Goal: Information Seeking & Learning: Learn about a topic

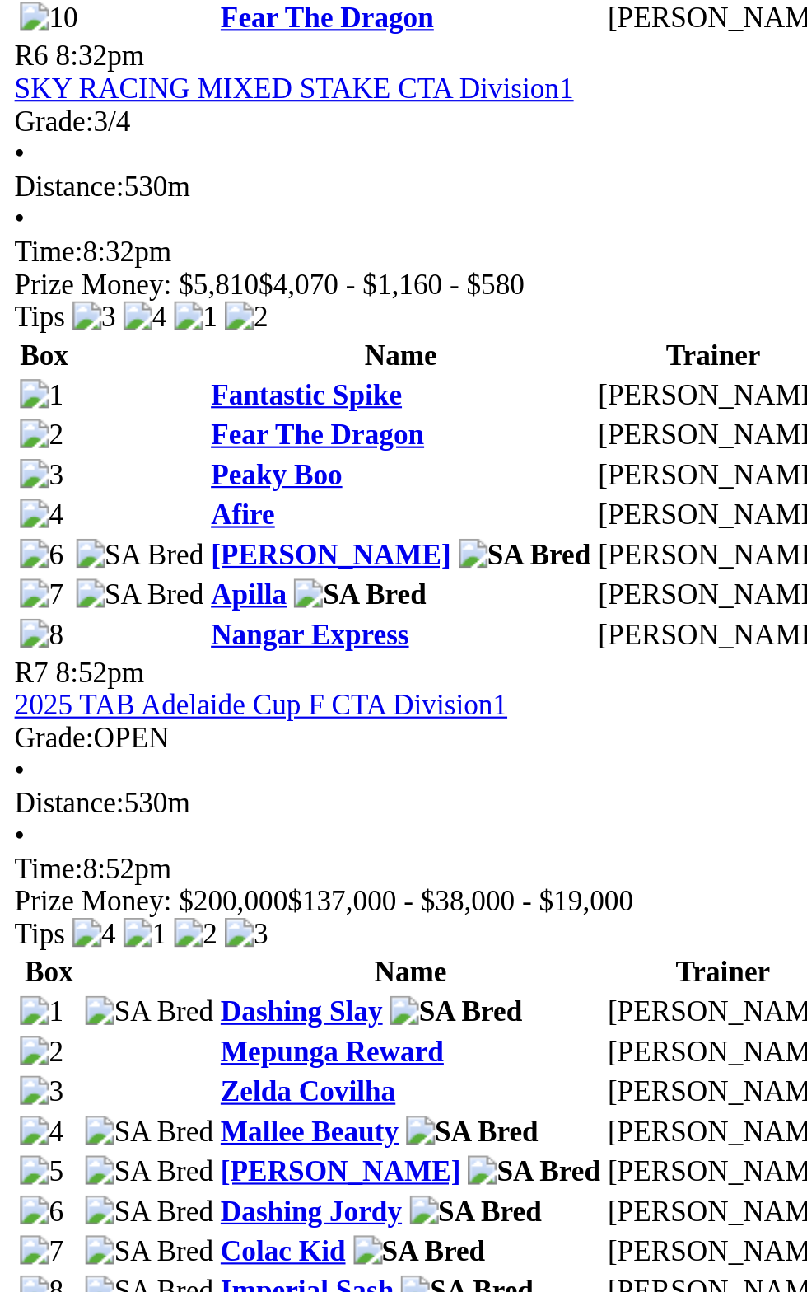
scroll to position [2295, 0]
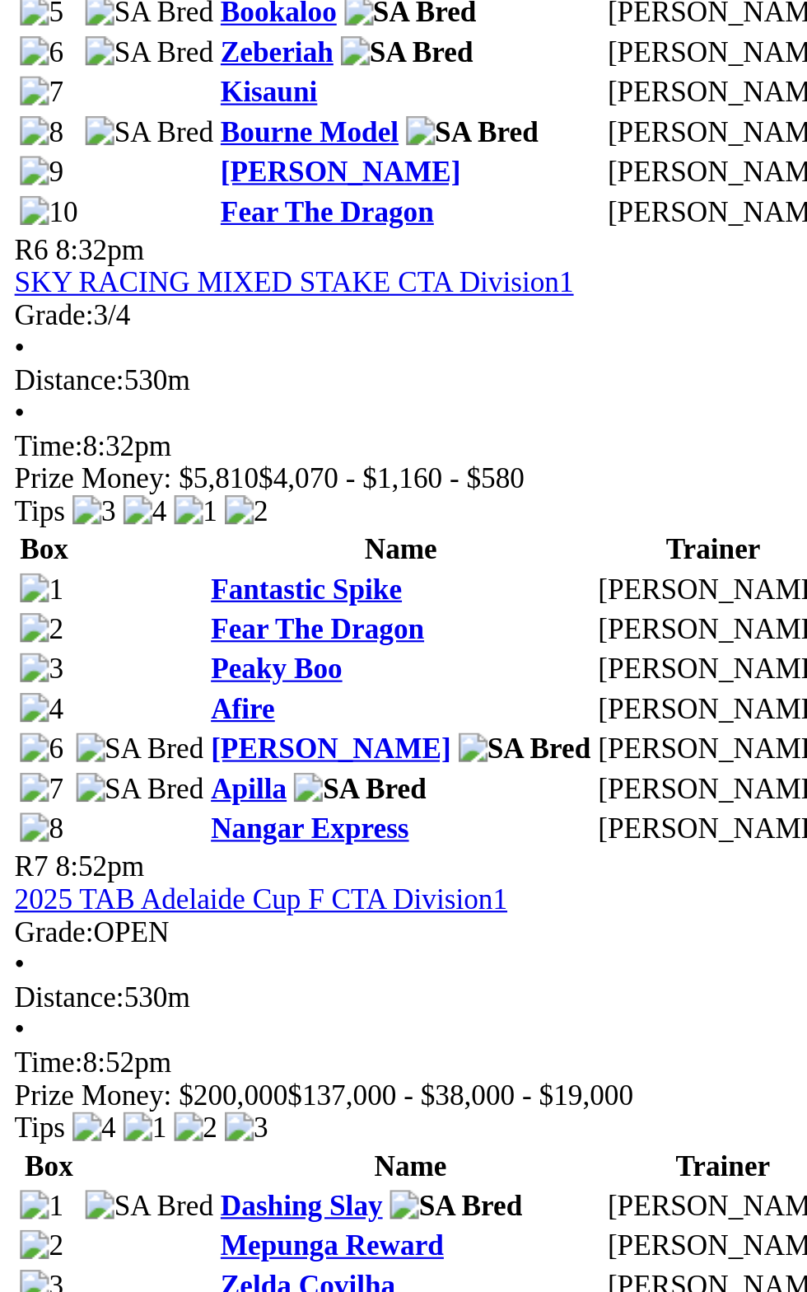
click at [317, 1209] on td "[PERSON_NAME]" at bounding box center [370, 1217] width 106 height 16
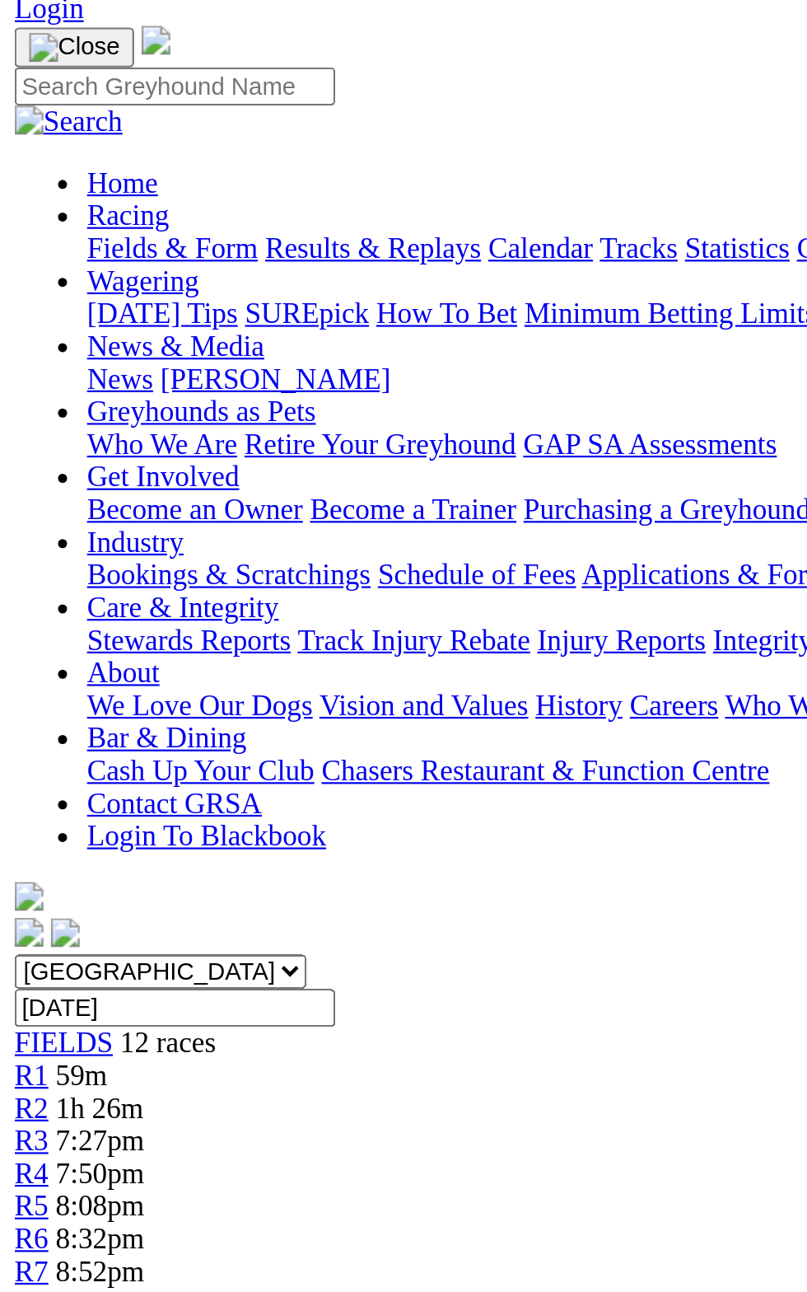
scroll to position [0, 0]
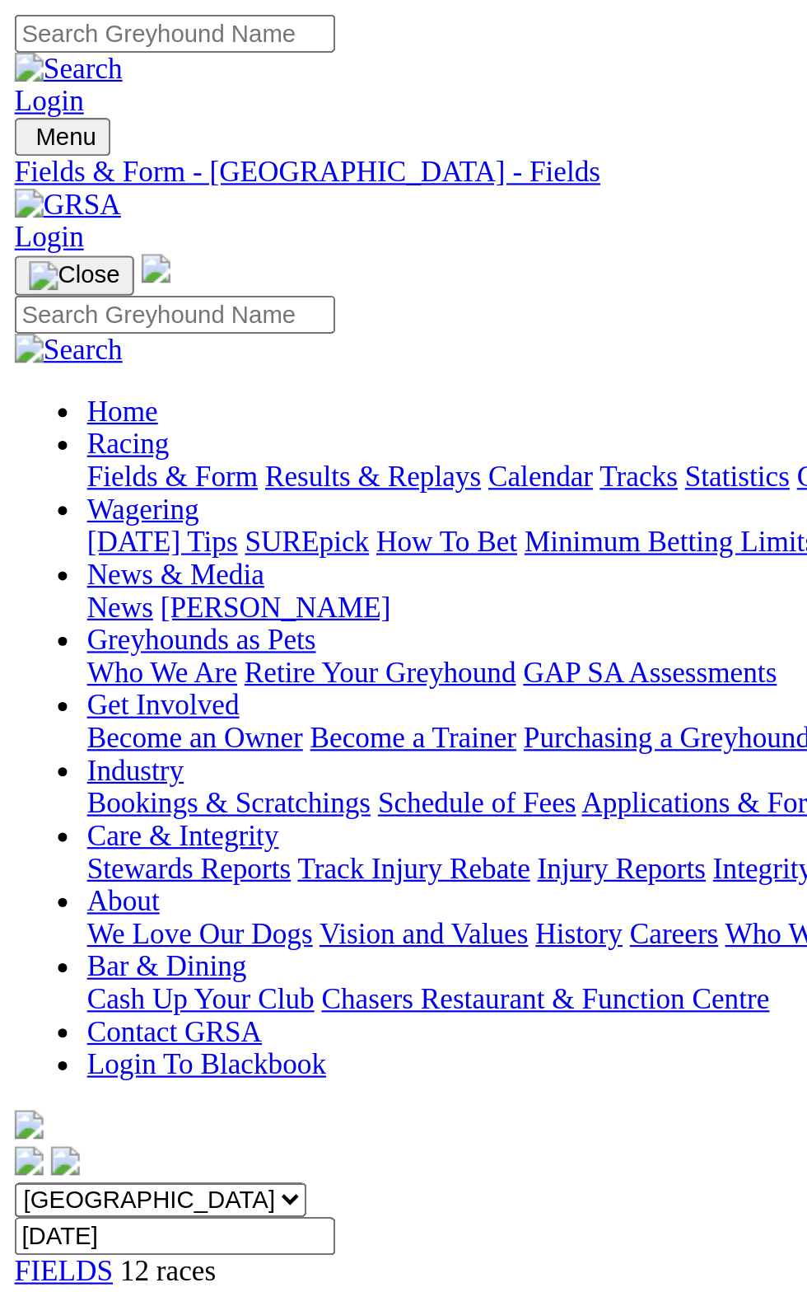
click at [49, 585] on span "59m" at bounding box center [37, 592] width 23 height 14
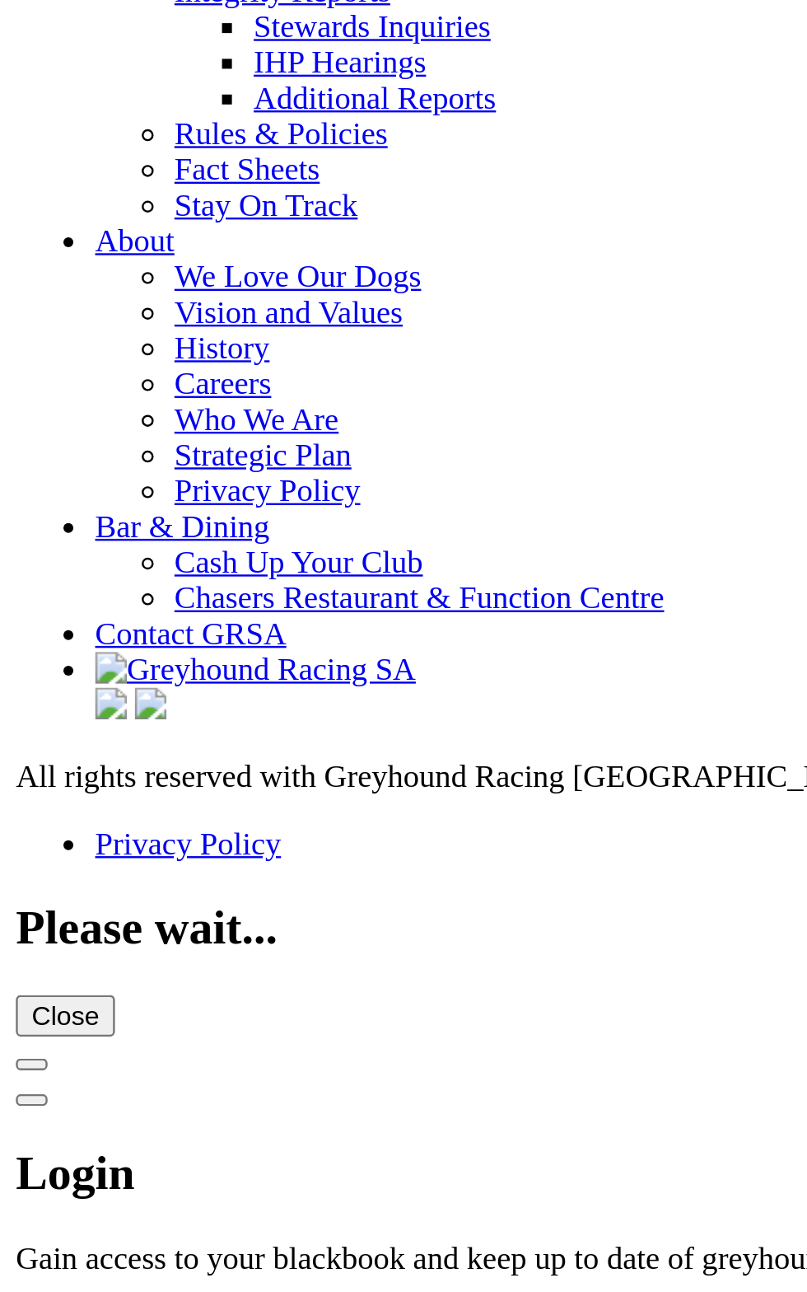
scroll to position [5722, 0]
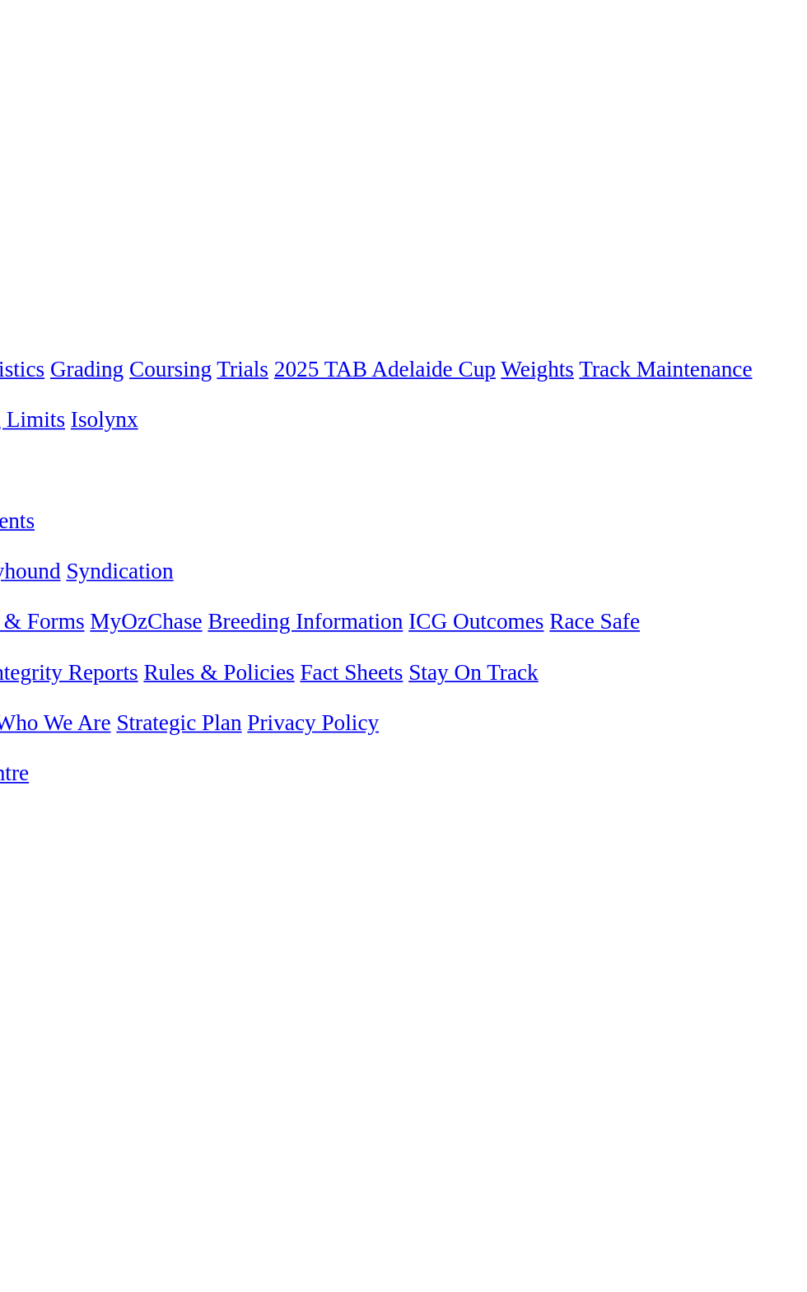
click at [776, 615] on div "E S F" at bounding box center [404, 622] width 794 height 15
click at [36, 615] on link "F" at bounding box center [32, 622] width 7 height 14
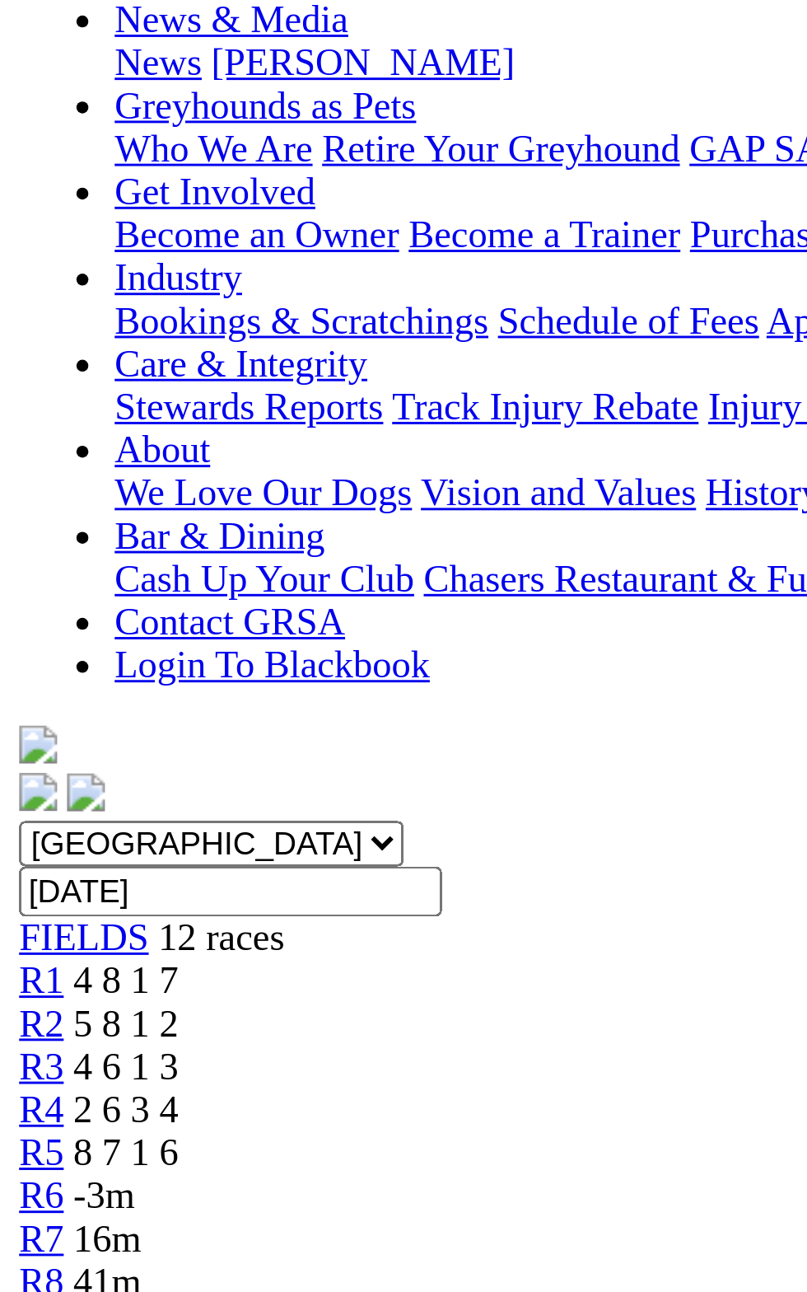
click at [304, 1100] on td "[PERSON_NAME]" at bounding box center [357, 1108] width 106 height 16
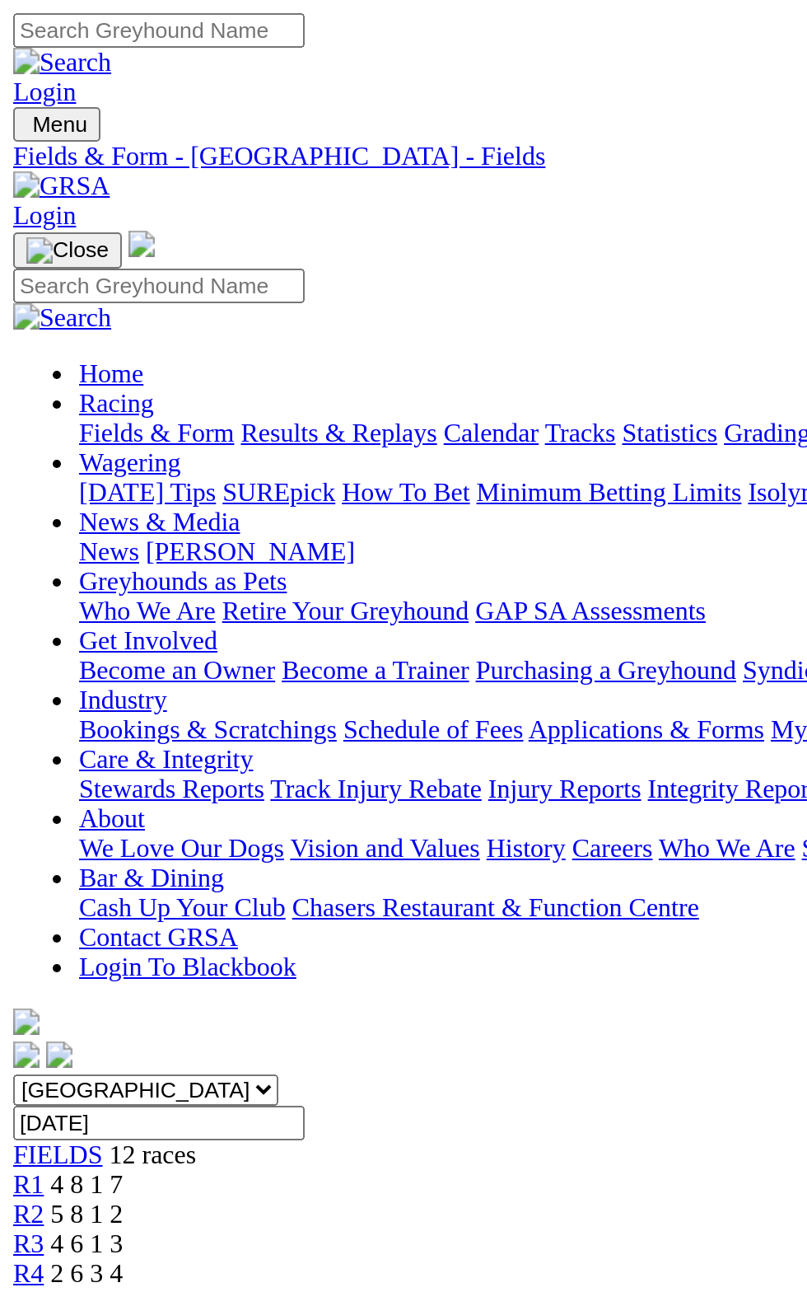
click at [62, 600] on span "5 8 1 2" at bounding box center [44, 607] width 36 height 14
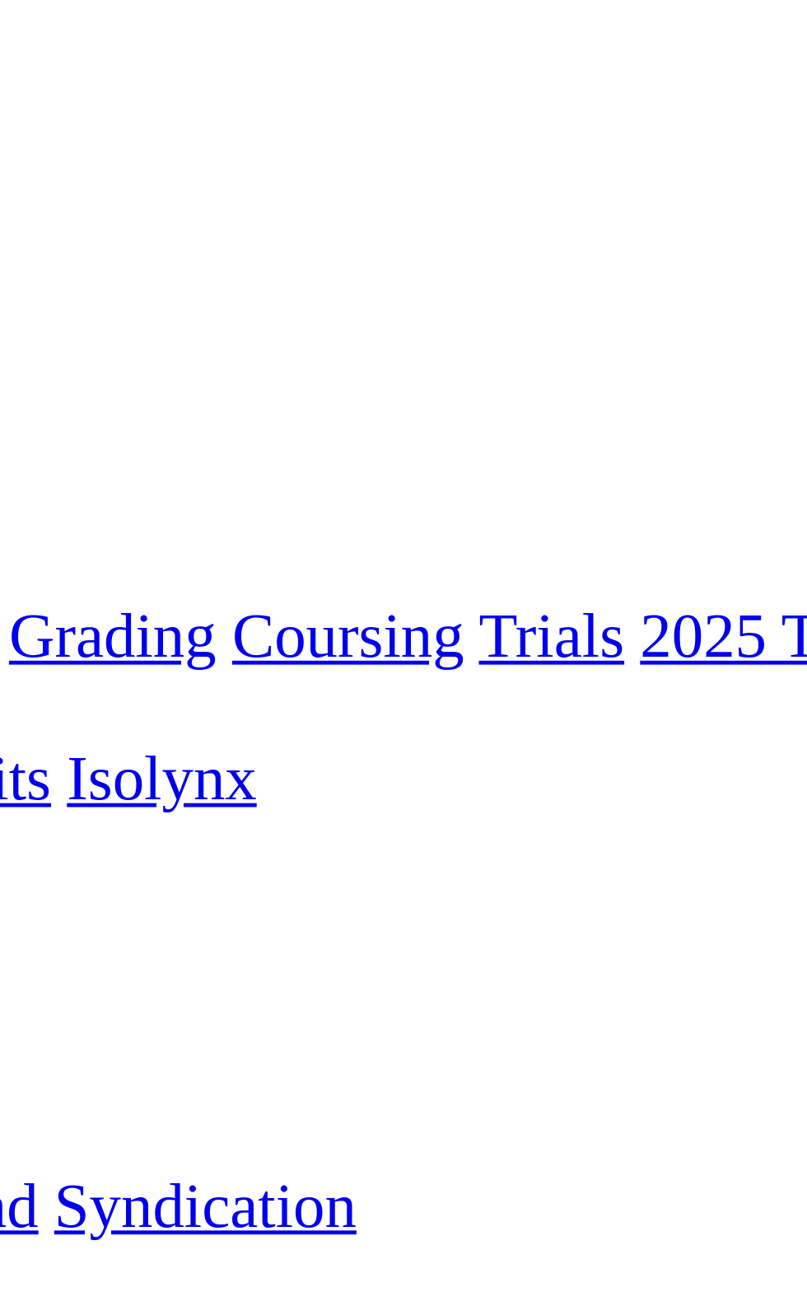
scroll to position [82, 0]
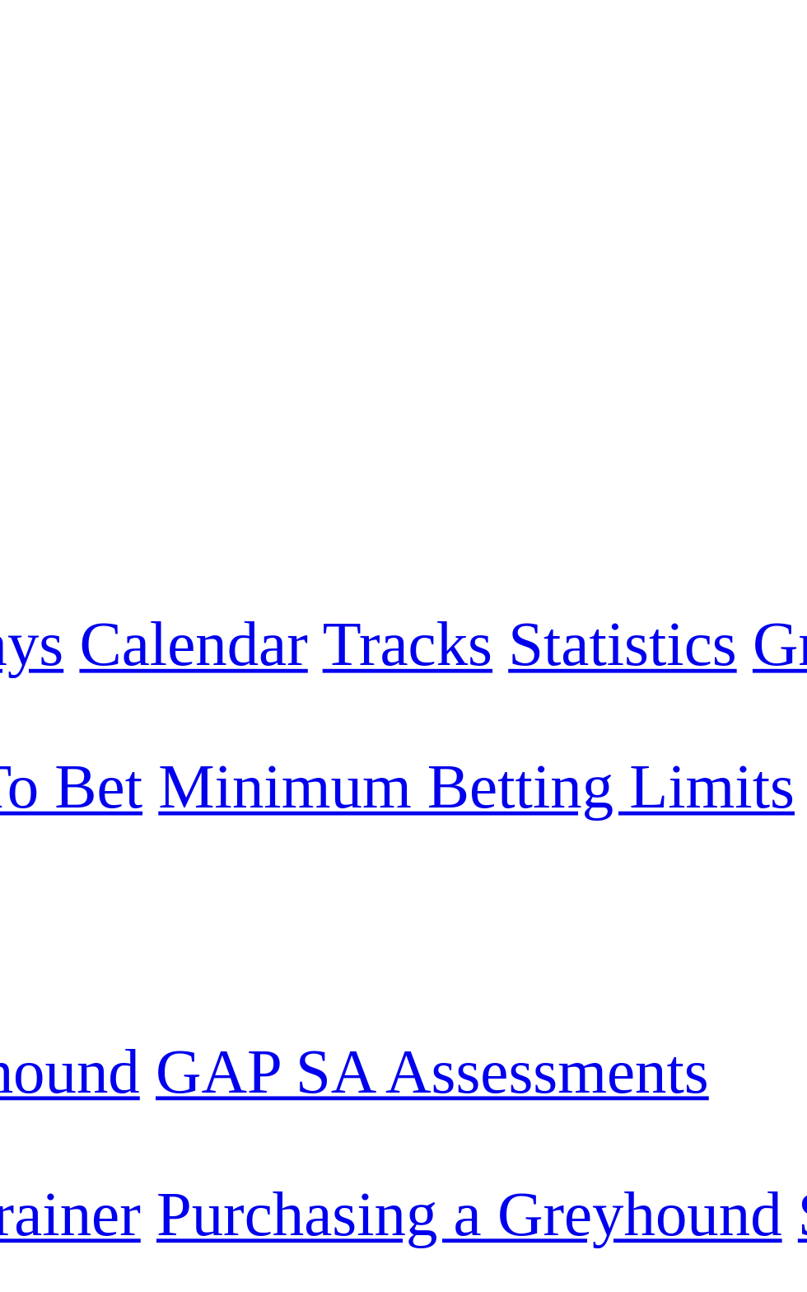
click at [62, 532] on span "4 6 1 3" at bounding box center [44, 539] width 36 height 14
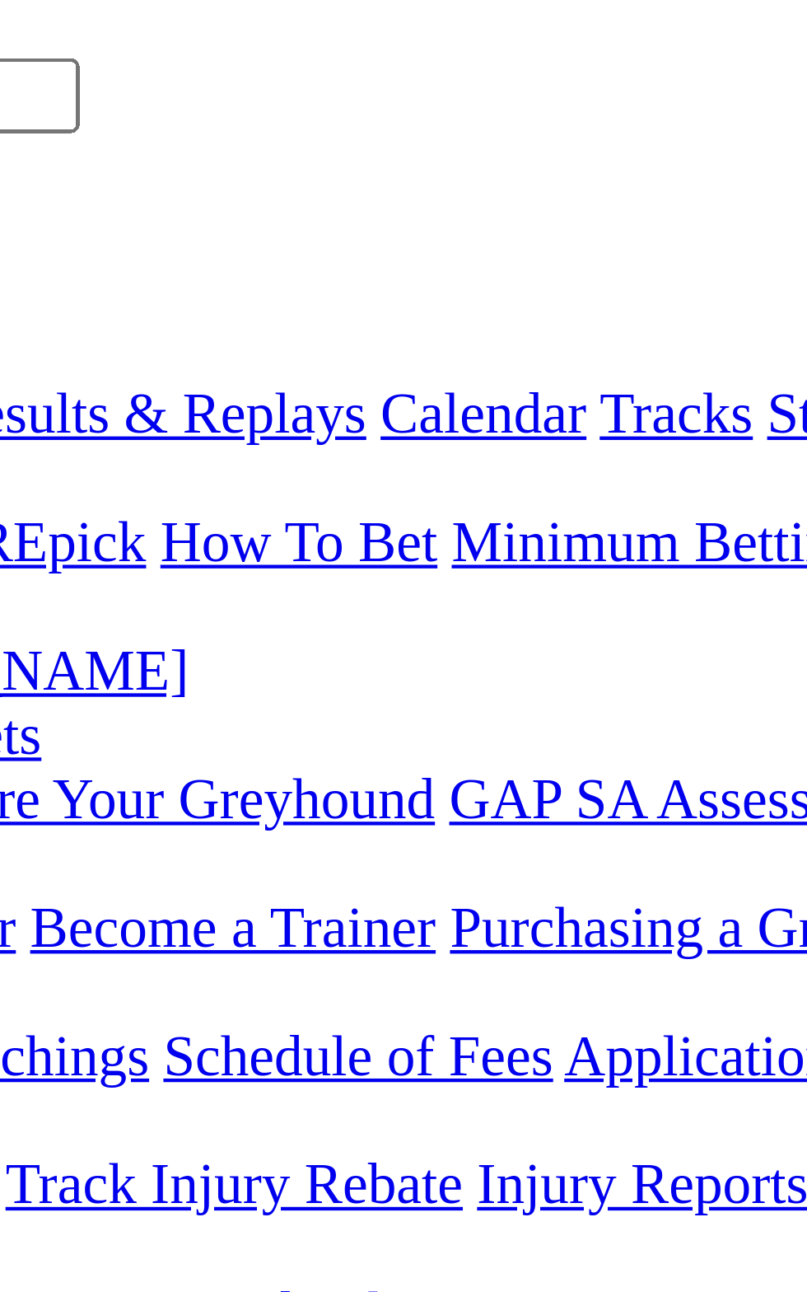
click at [22, 629] on span "R4" at bounding box center [15, 636] width 16 height 14
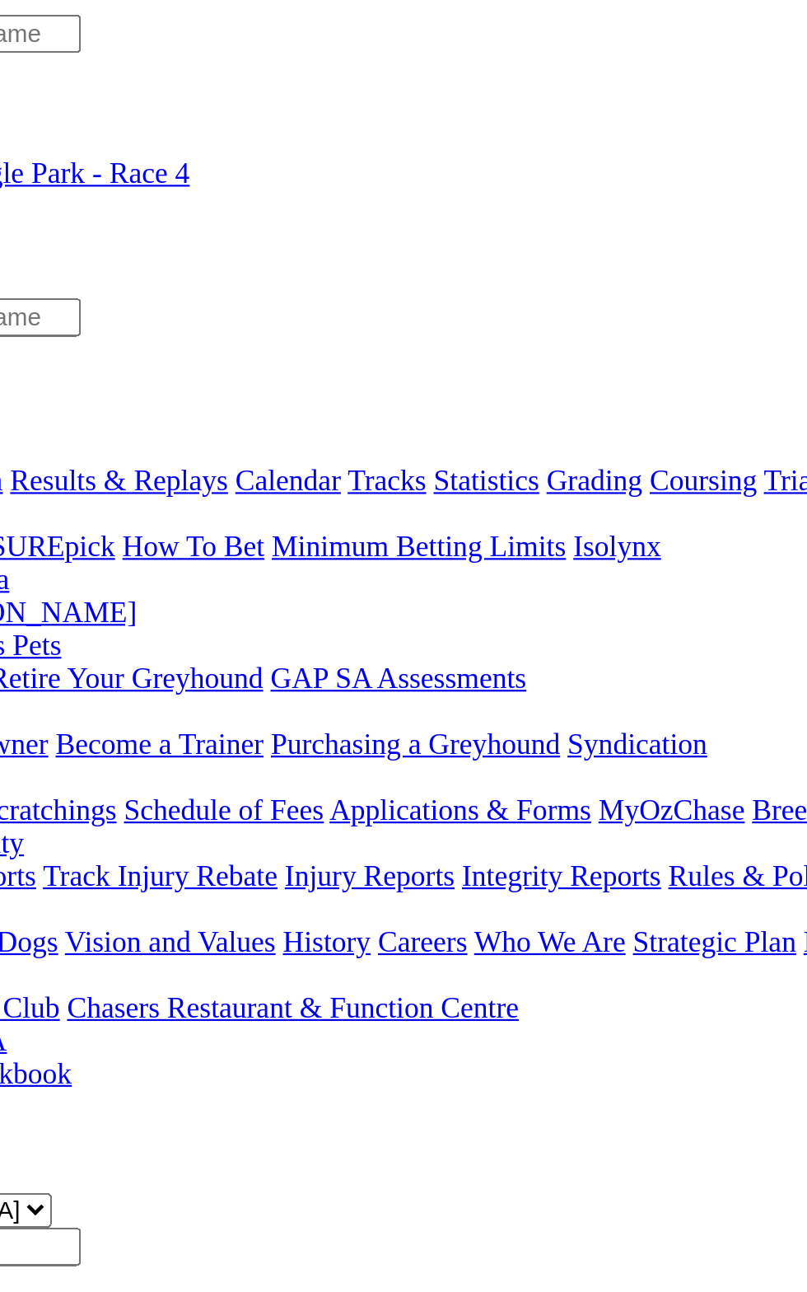
click at [22, 644] on span "R5" at bounding box center [15, 651] width 16 height 14
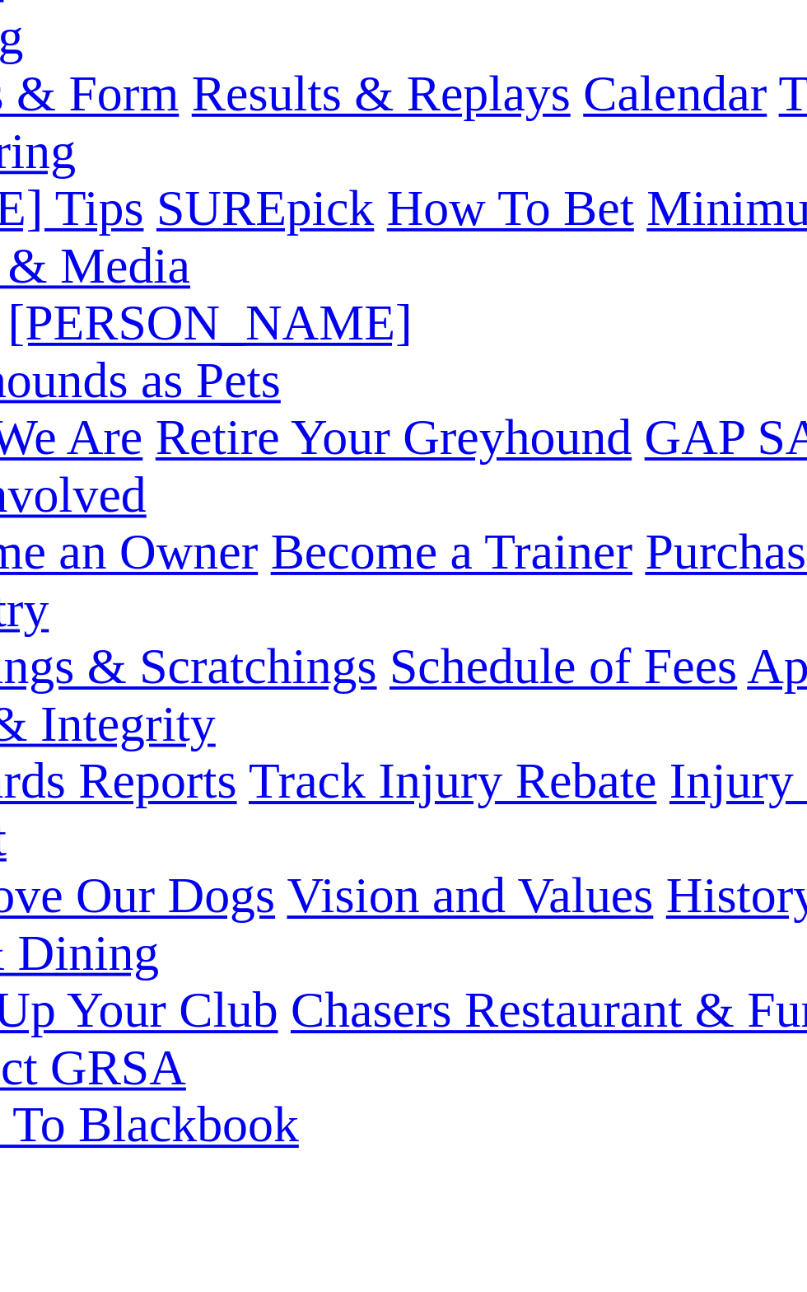
scroll to position [23, 0]
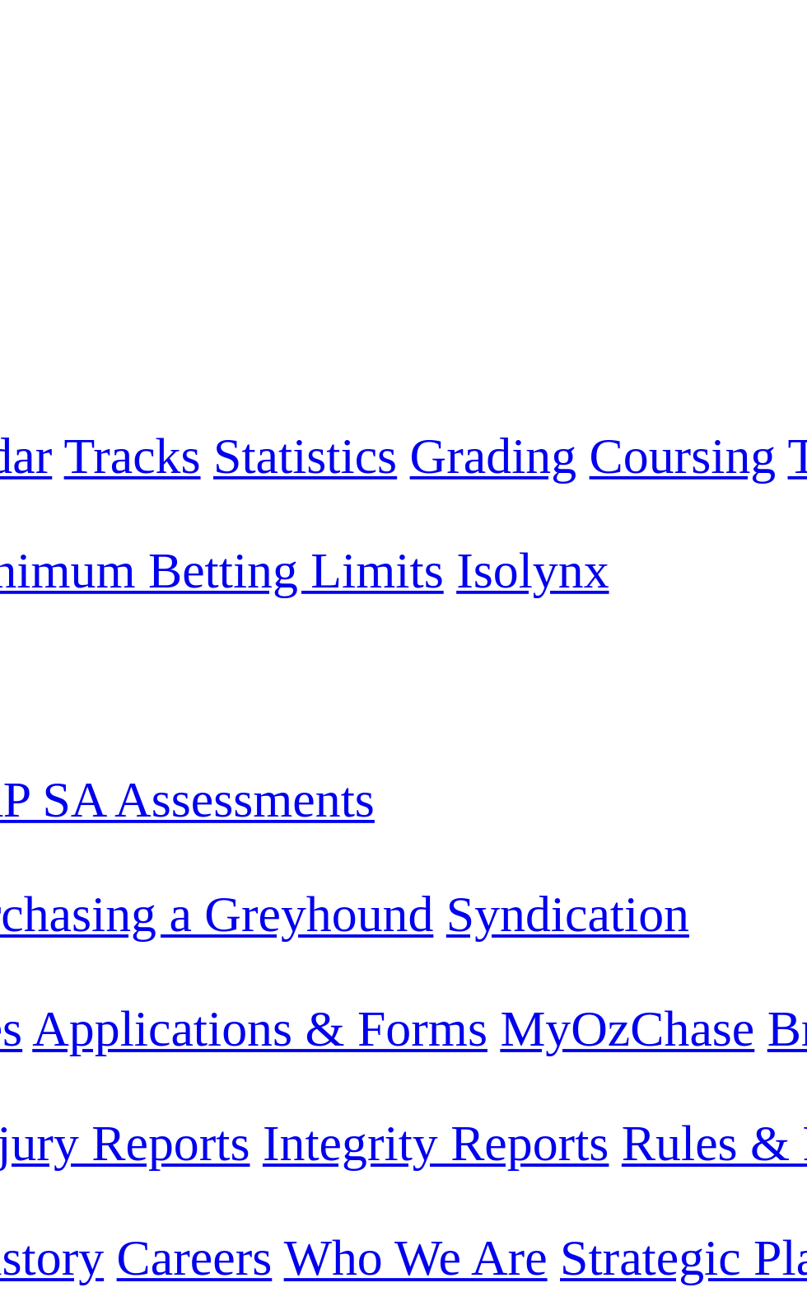
click at [47, 636] on span "-6m" at bounding box center [36, 643] width 21 height 14
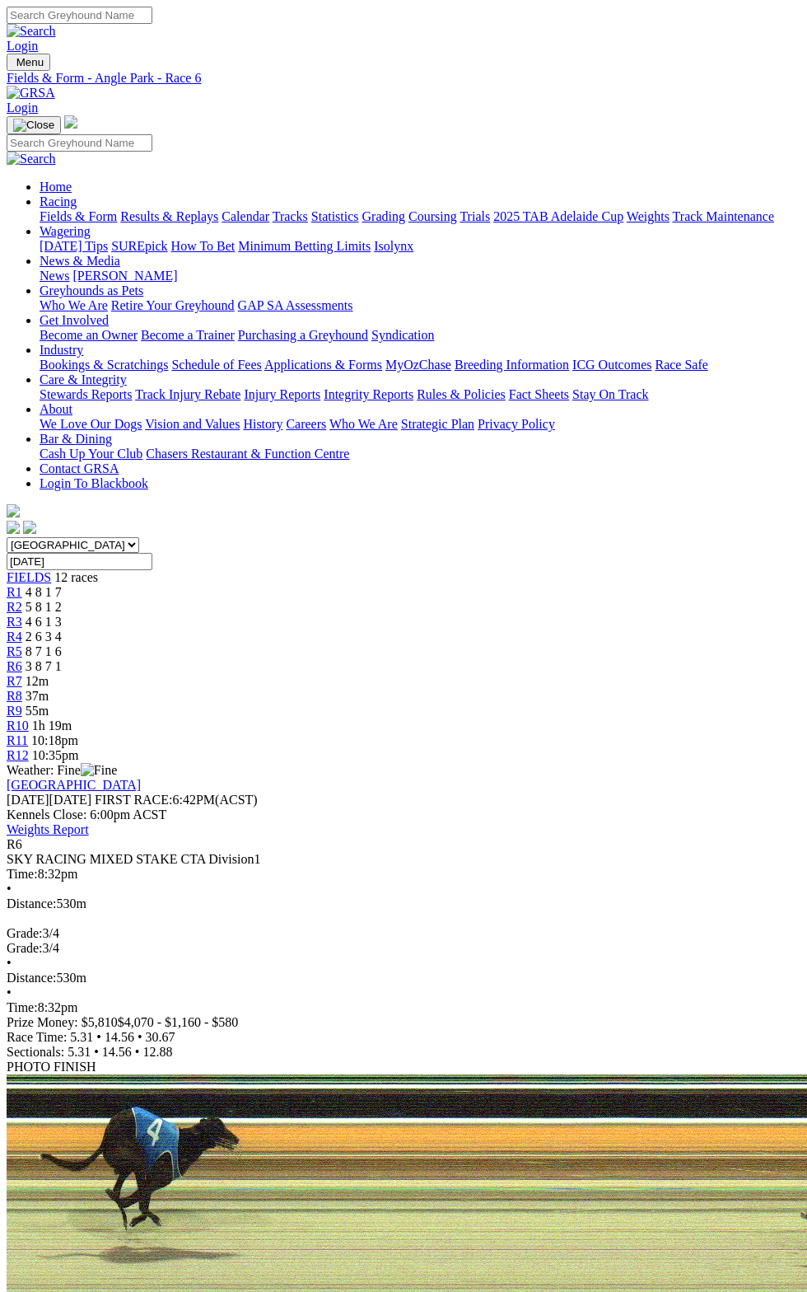
scroll to position [73, 0]
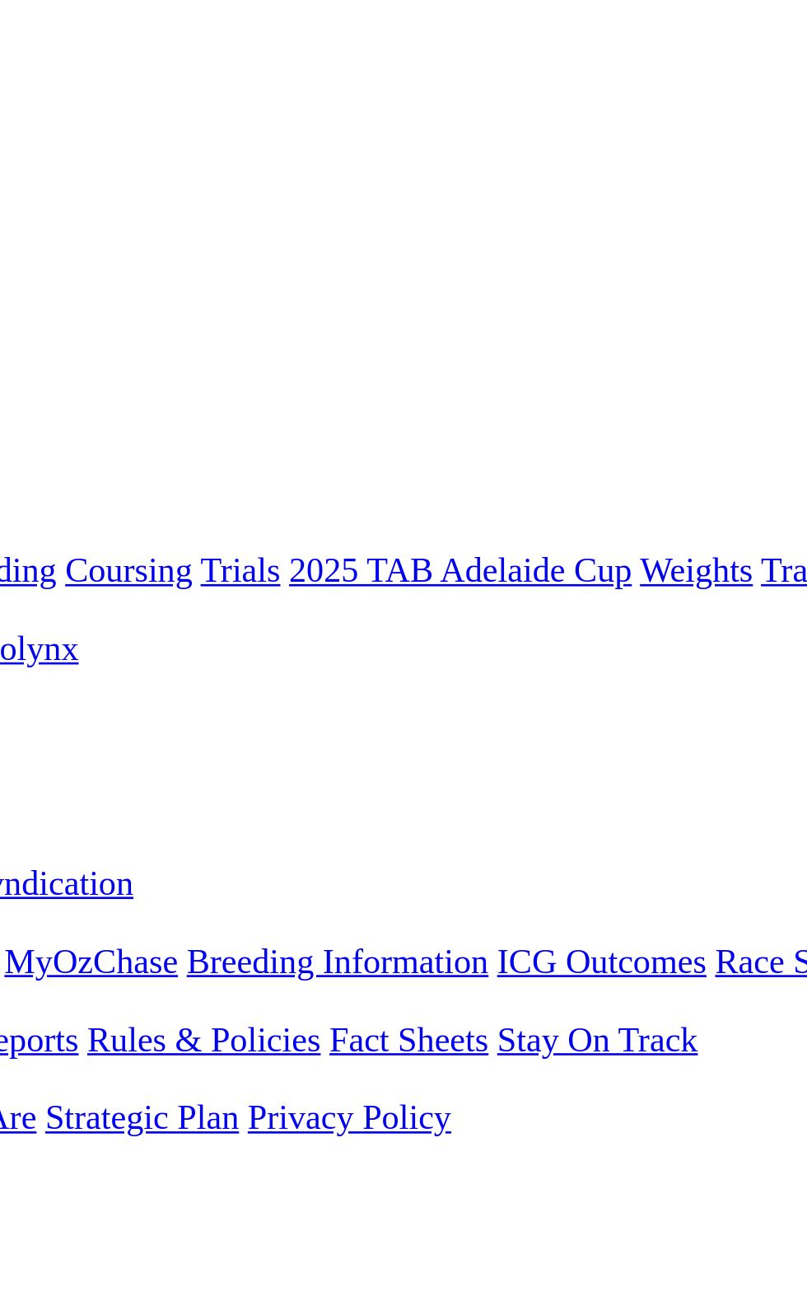
click at [49, 674] on span "12m" at bounding box center [37, 681] width 23 height 14
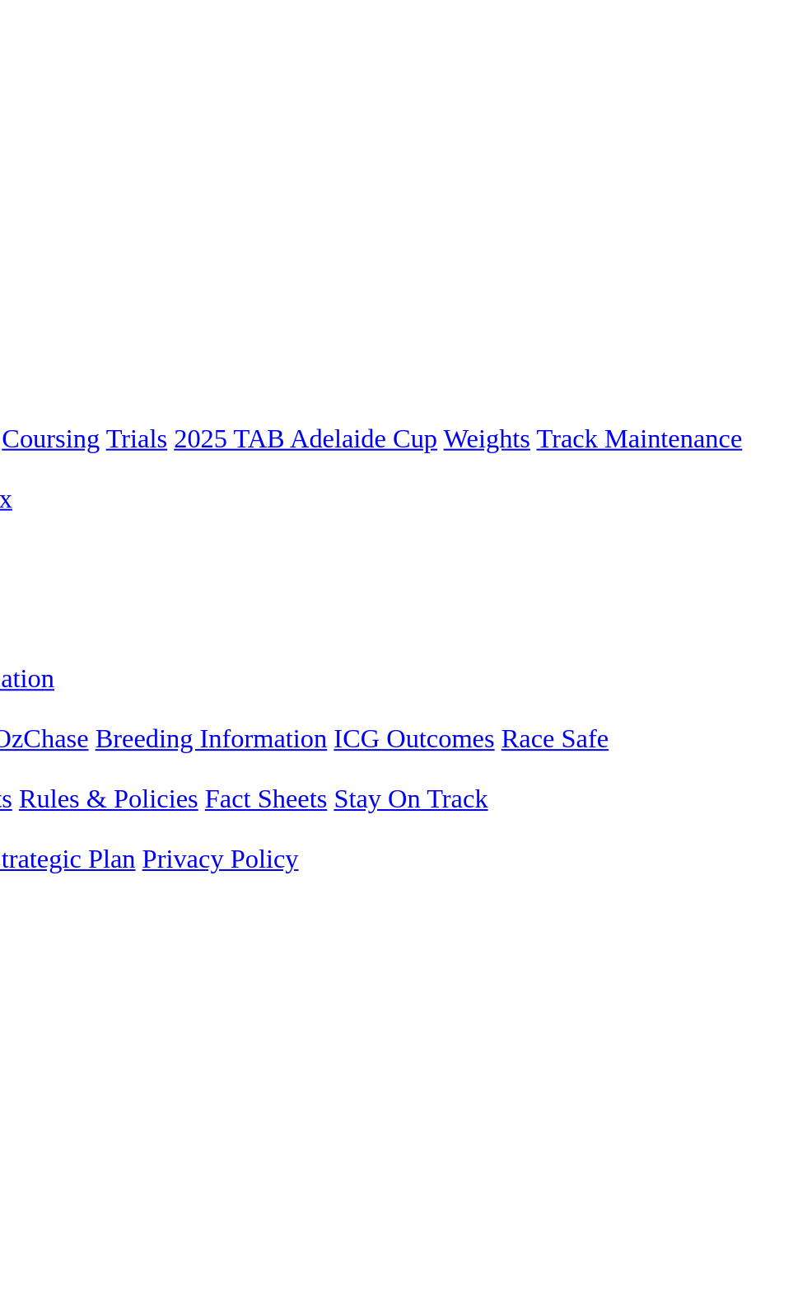
click at [776, 615] on div "E S F" at bounding box center [404, 622] width 794 height 15
click at [773, 615] on div "E S F" at bounding box center [404, 622] width 794 height 15
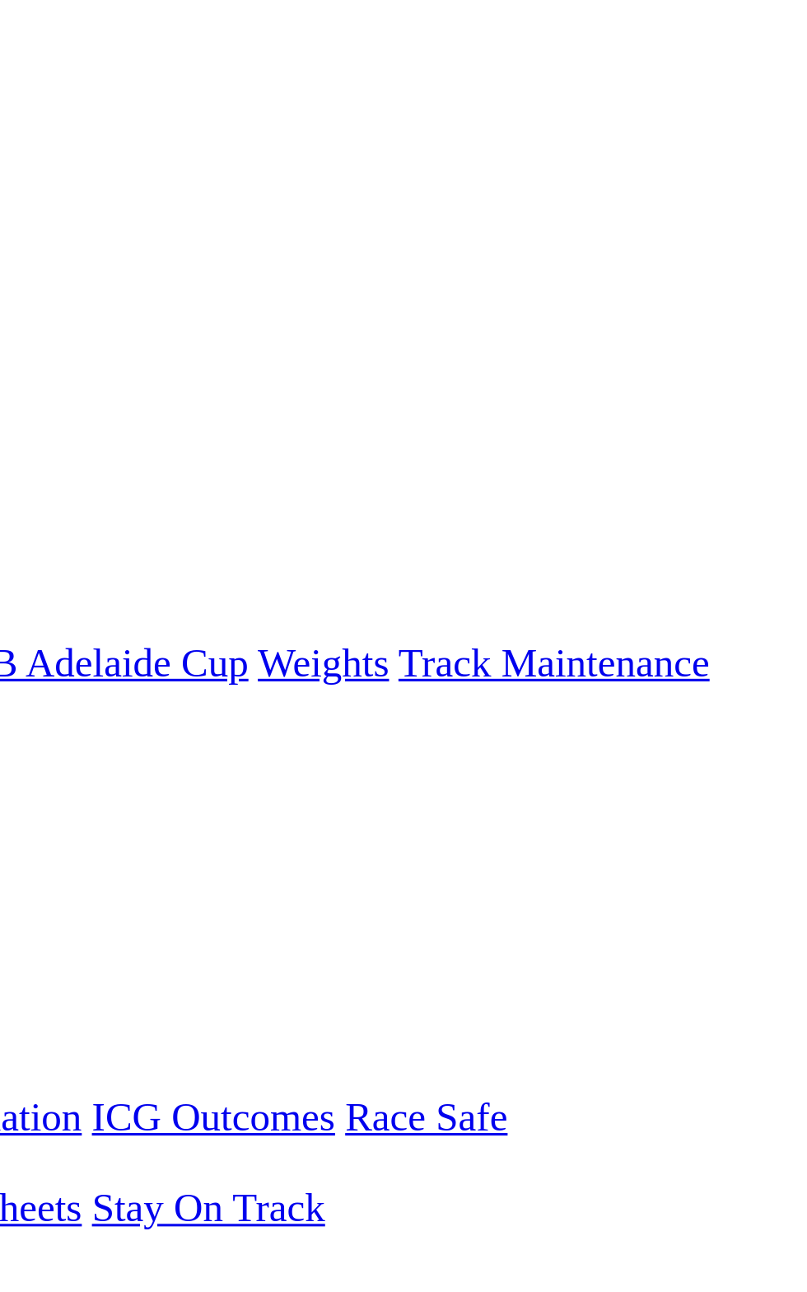
click at [36, 615] on link "F" at bounding box center [32, 622] width 7 height 14
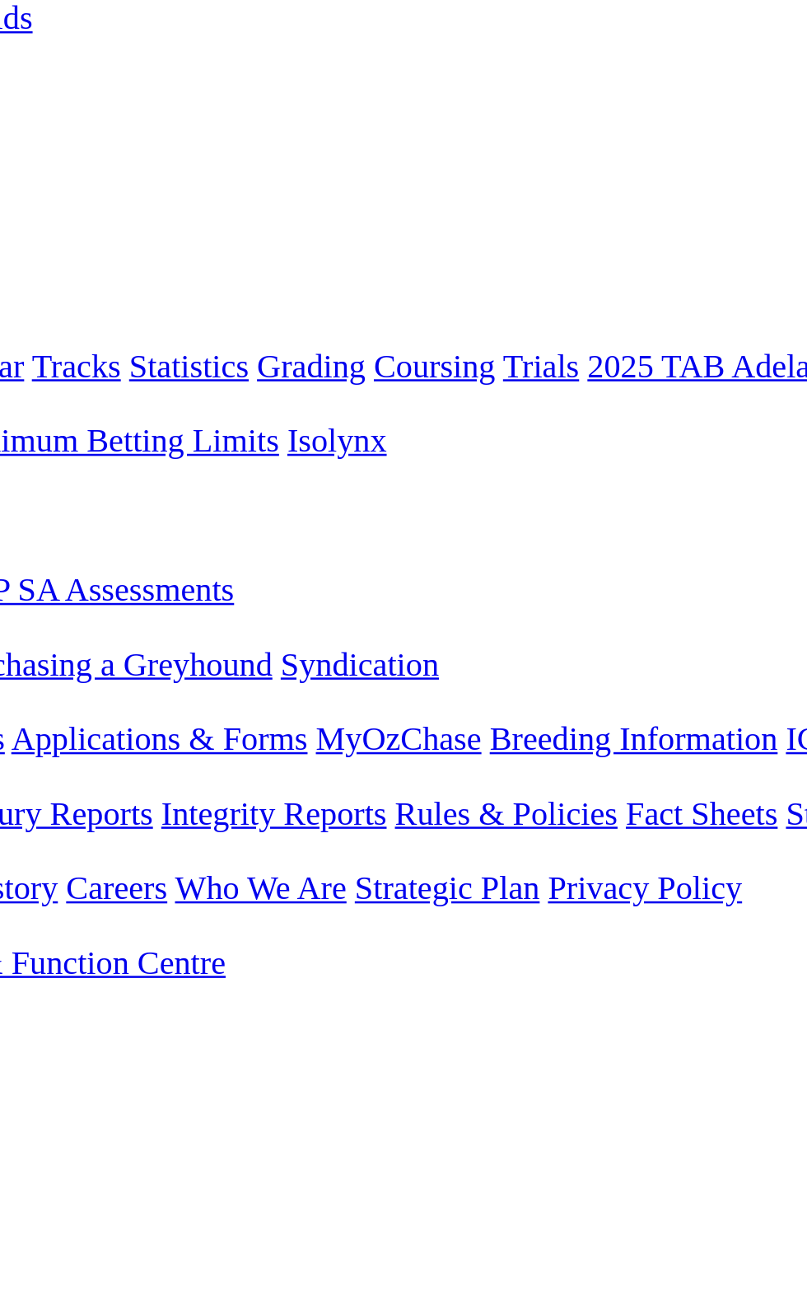
scroll to position [71, 0]
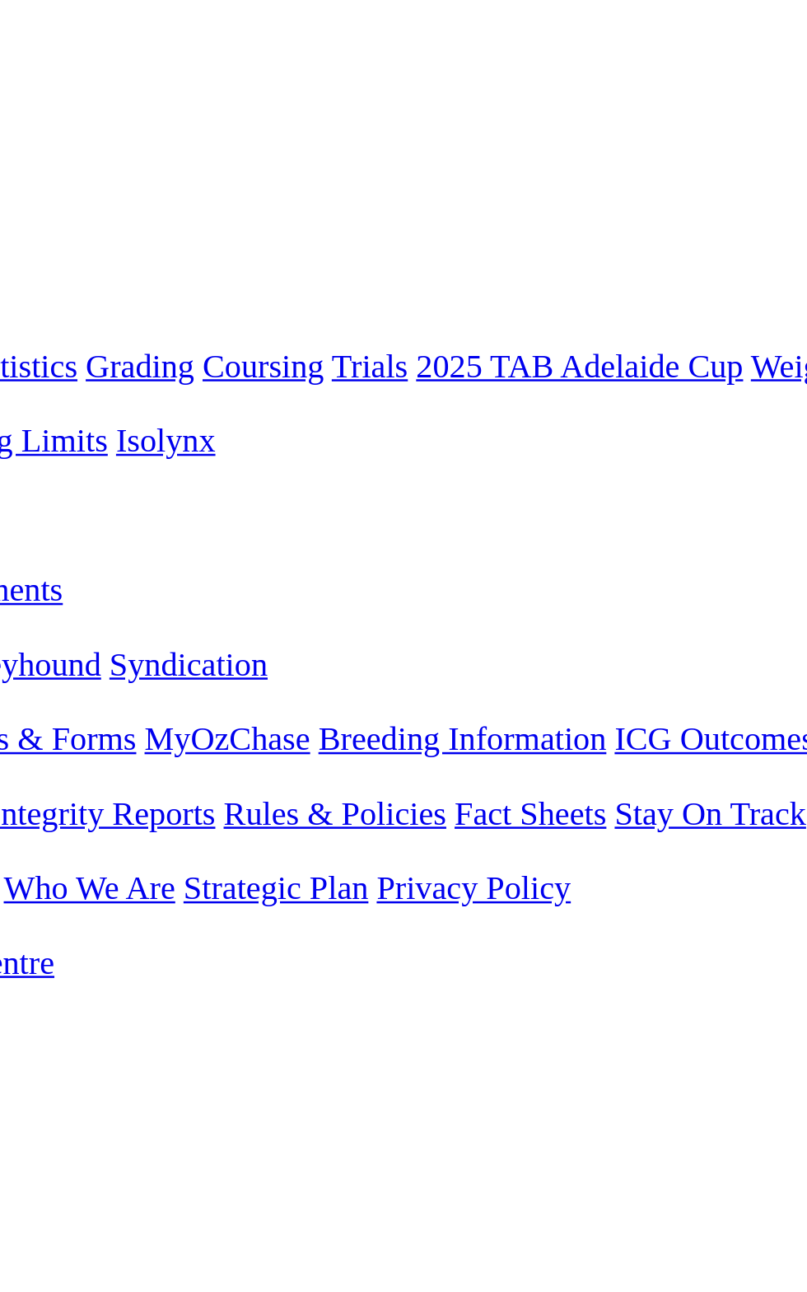
click at [139, 466] on select "South Australia New South Wales Northern Territory Queensland Tasmania Victoria…" at bounding box center [73, 474] width 133 height 16
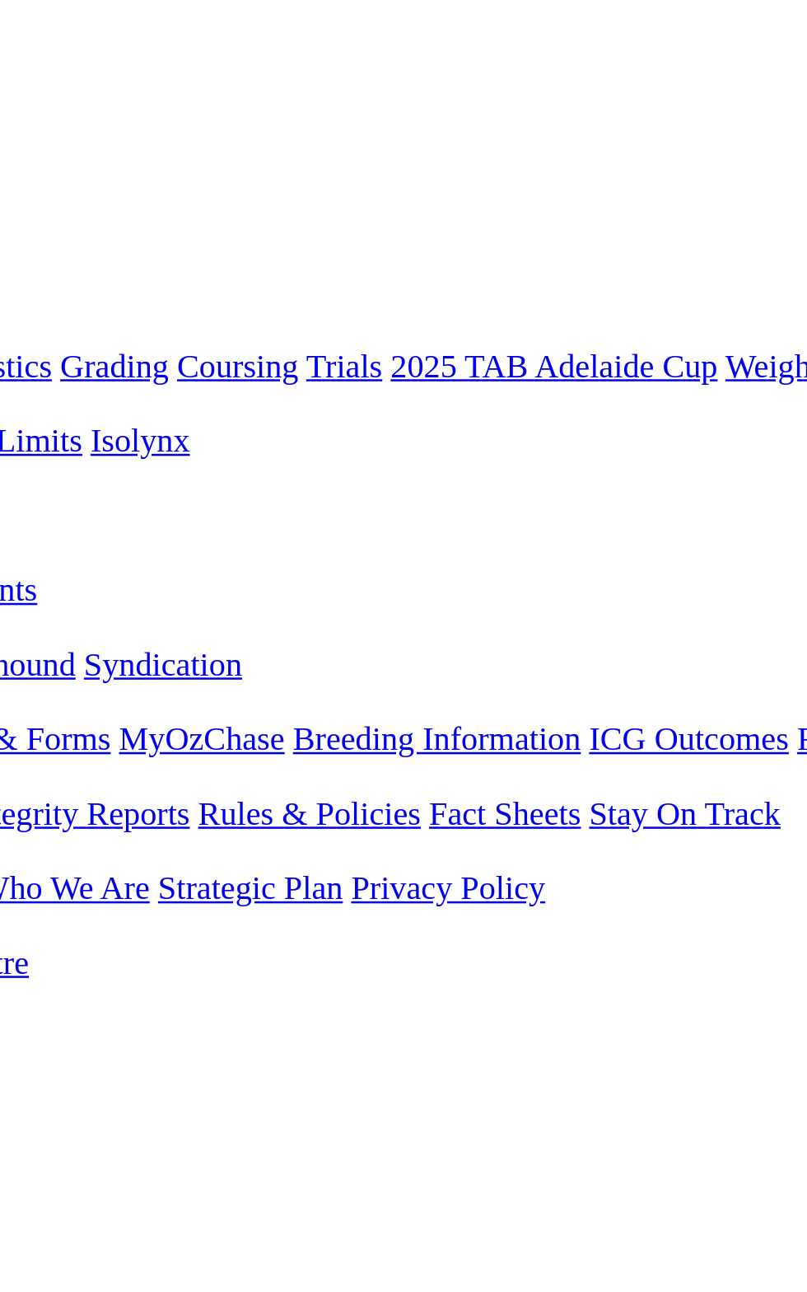
click at [22, 603] on link "R7" at bounding box center [15, 610] width 16 height 14
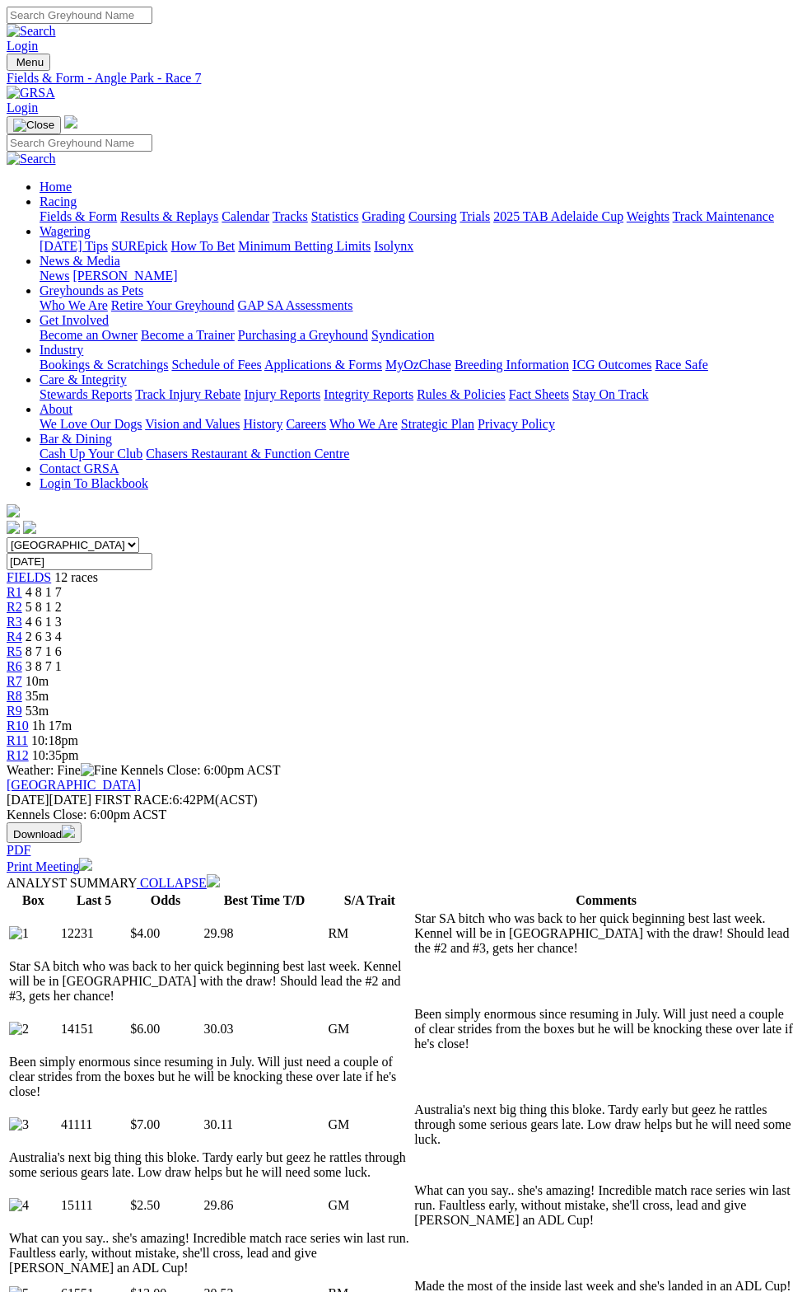
click at [208, 1278] on td "30.53" at bounding box center [265, 1293] width 123 height 31
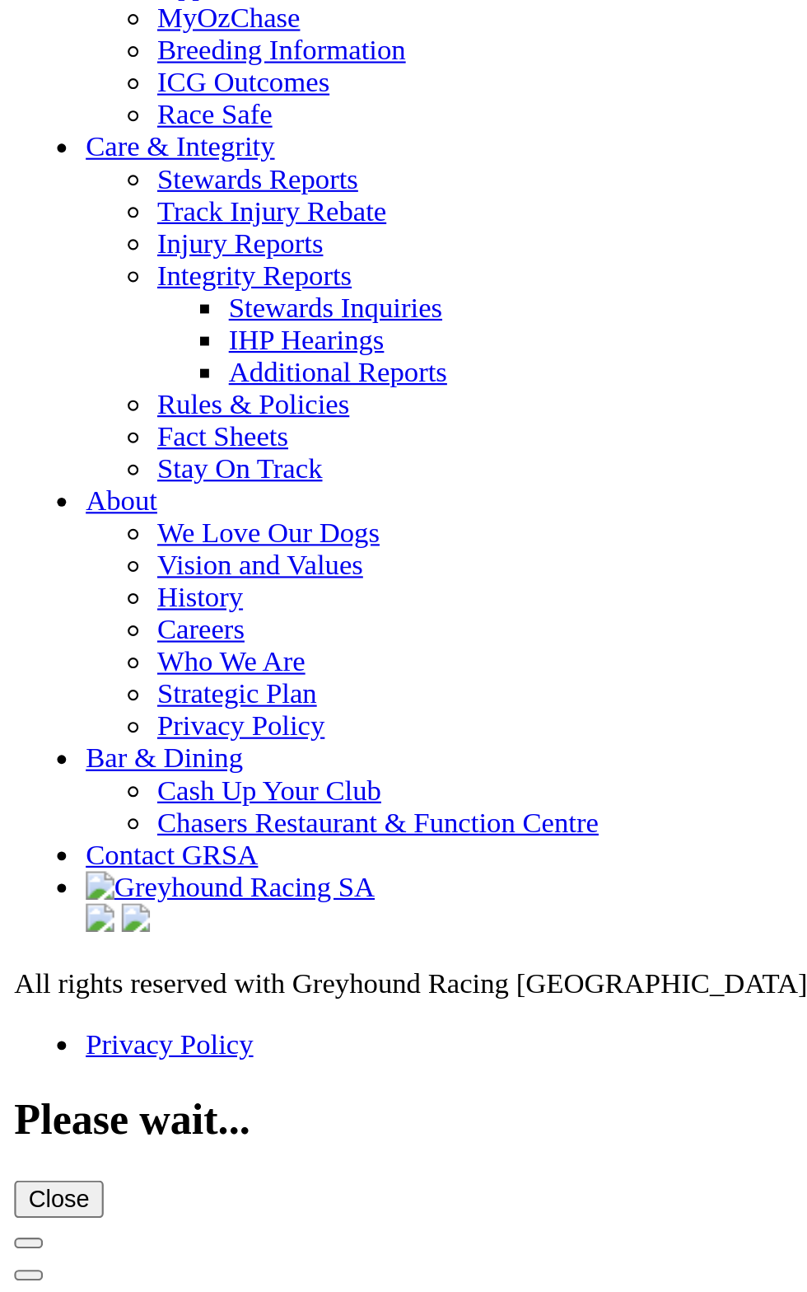
scroll to position [5846, 0]
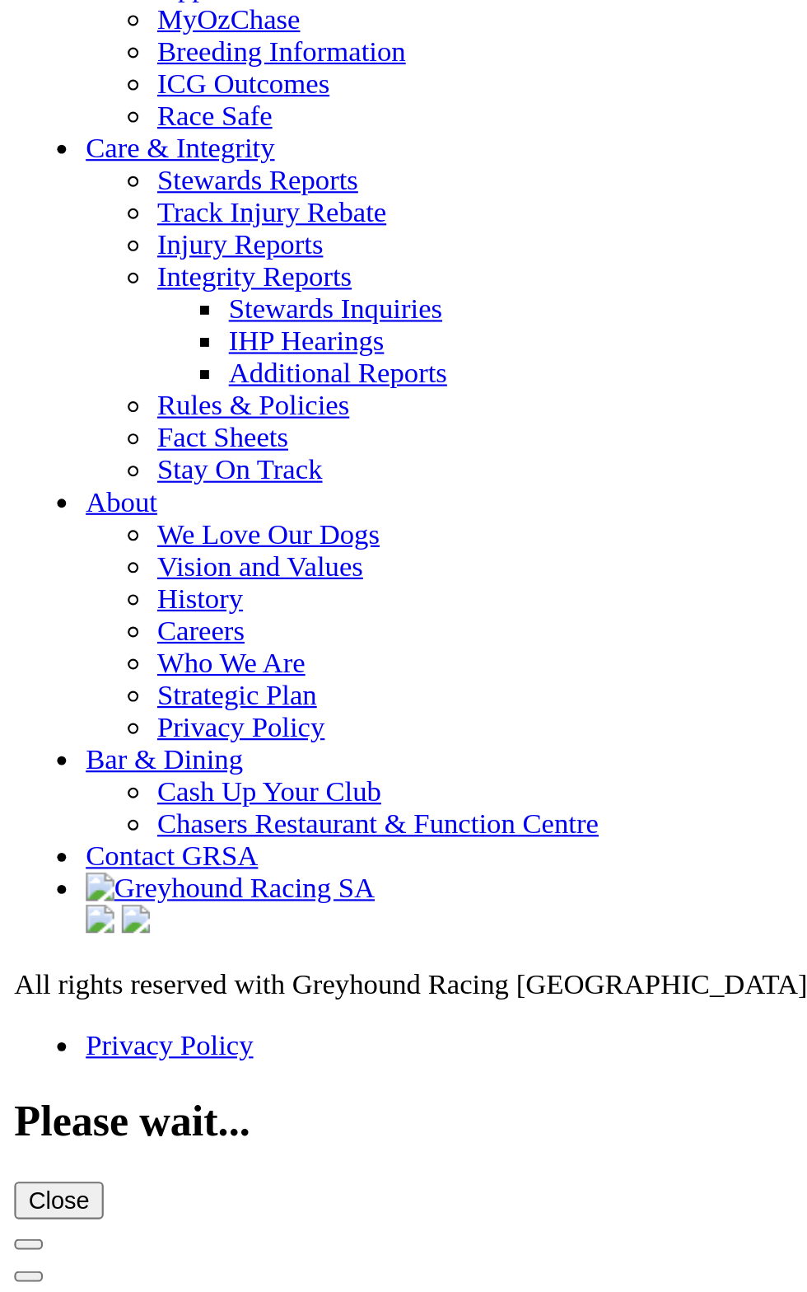
click at [73, 24] on link "Calendar" at bounding box center [97, 17] width 48 height 14
click at [73, 9] on link "Results & Replays" at bounding box center [122, 2] width 98 height 14
click at [73, 24] on link "Calendar" at bounding box center [97, 17] width 48 height 14
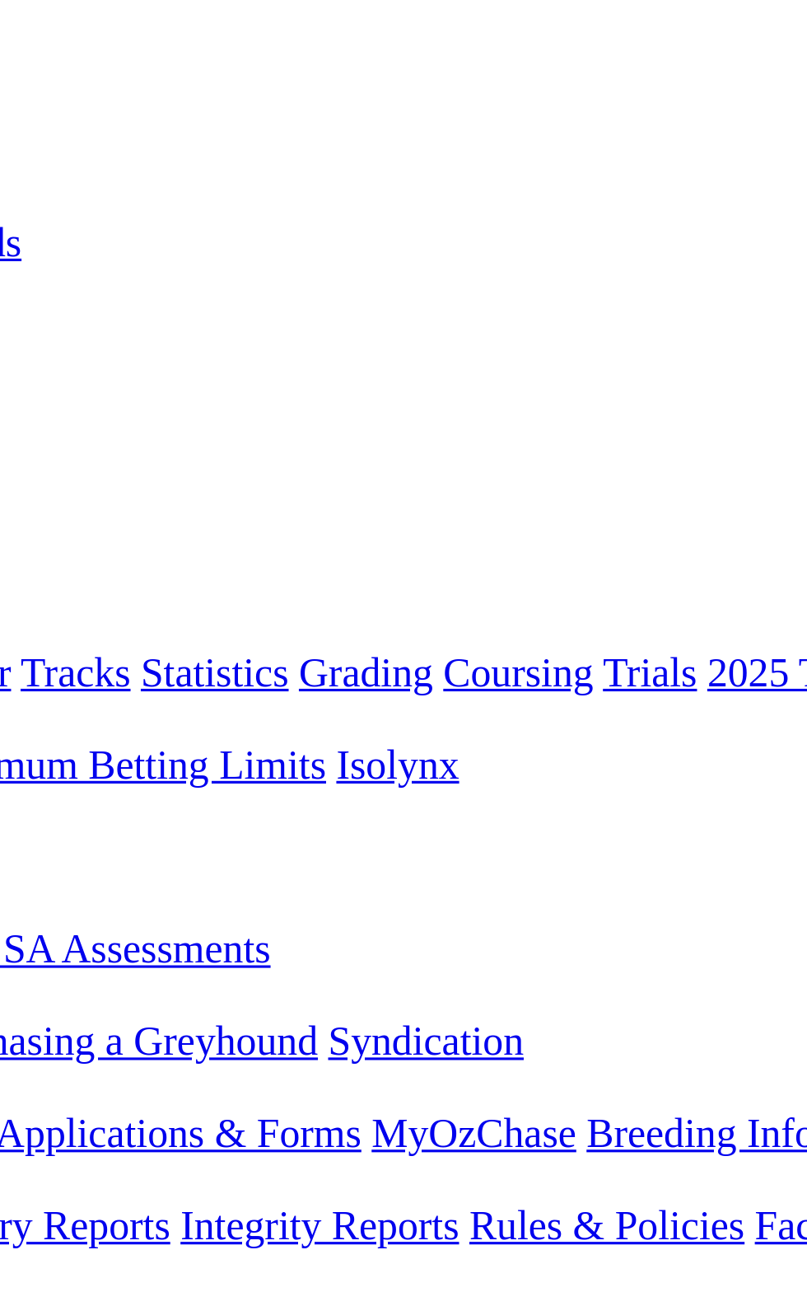
click at [22, 674] on link "R7" at bounding box center [15, 681] width 16 height 14
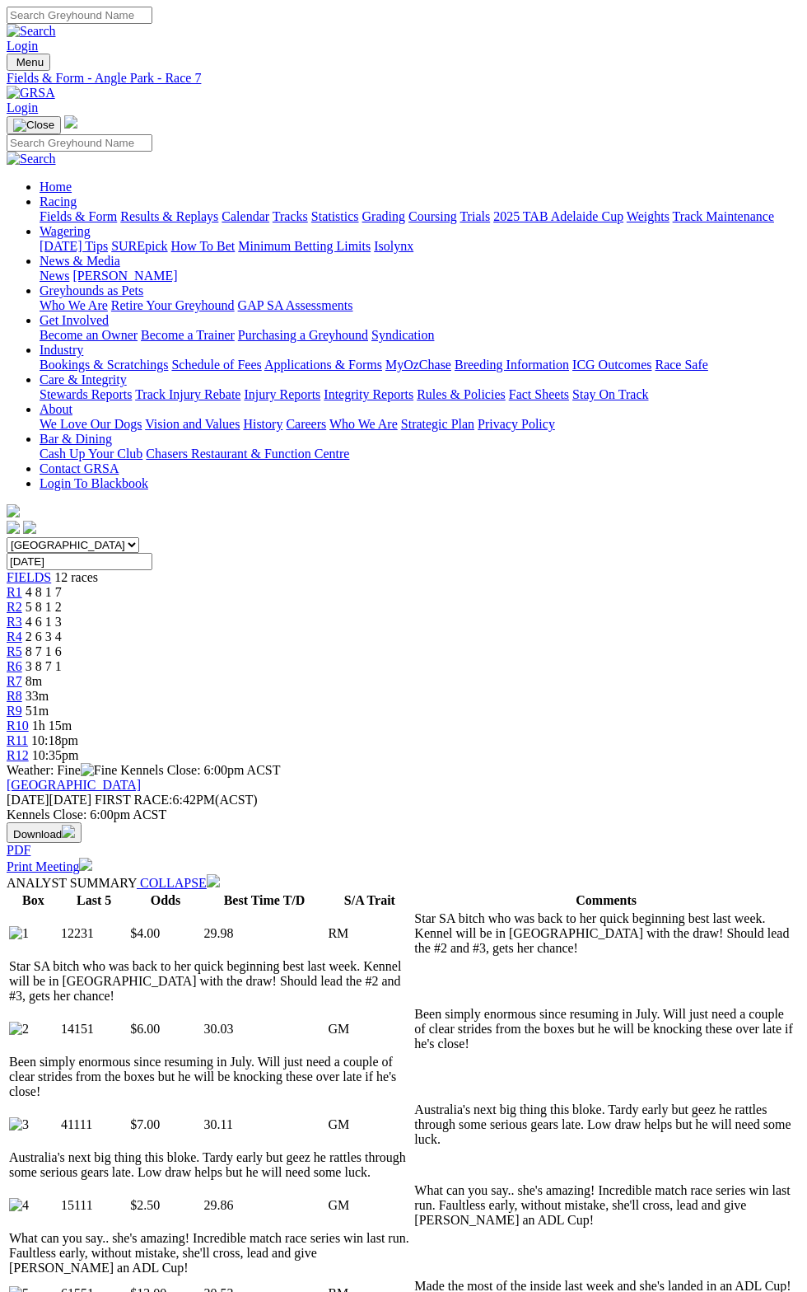
click at [28, 733] on span "R11" at bounding box center [17, 740] width 21 height 14
click at [92, 859] on link "Print Meeting" at bounding box center [50, 866] width 86 height 14
click at [22, 615] on link "R3" at bounding box center [15, 622] width 16 height 14
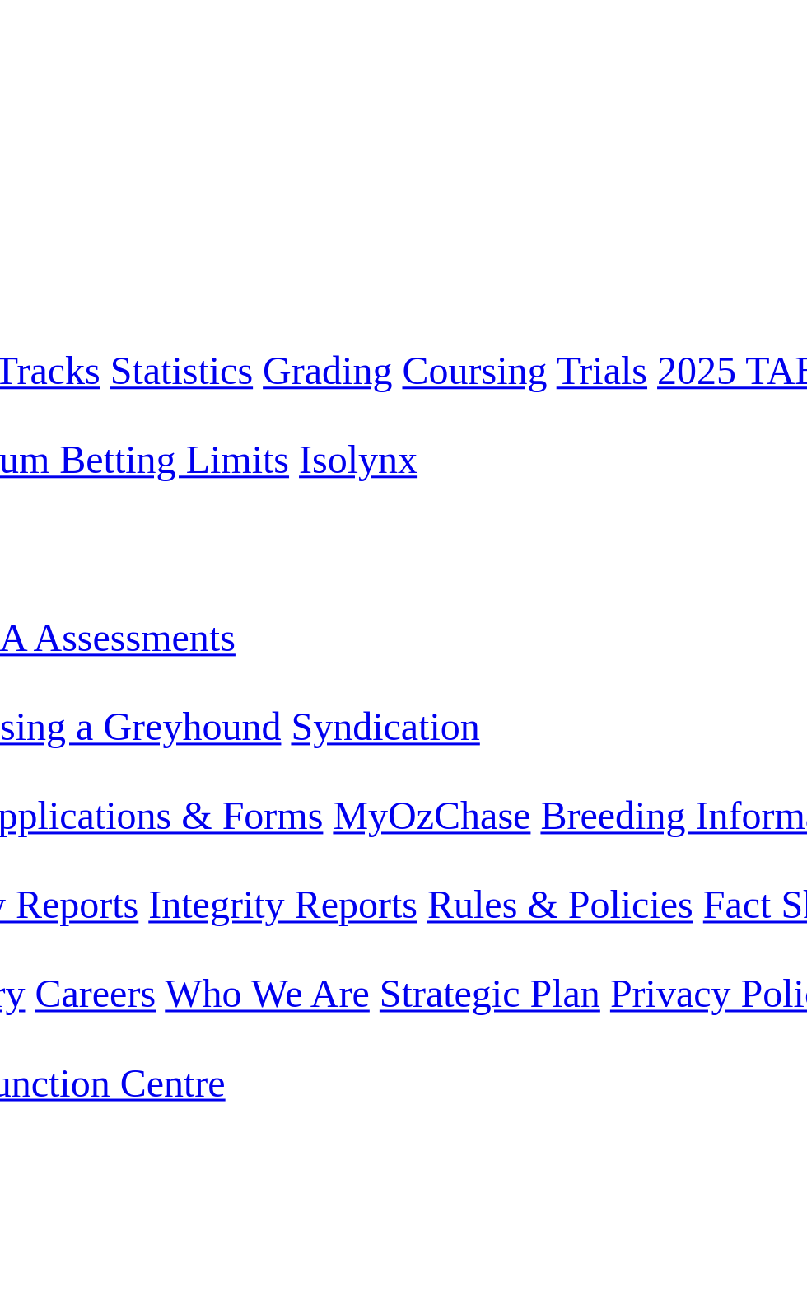
click at [22, 674] on span "R7" at bounding box center [15, 681] width 16 height 14
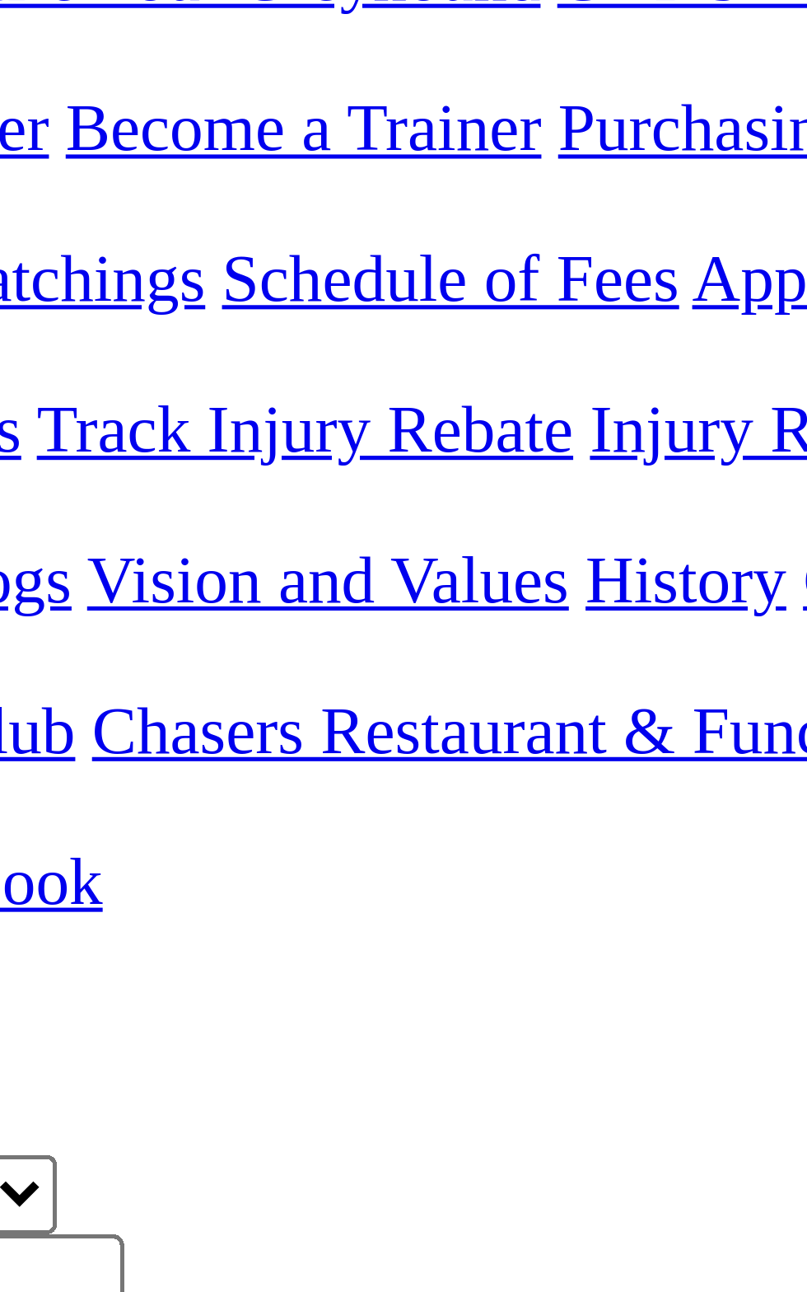
click at [283, 1045] on div "Sectionals: 5.12 • 14.15 • 12.68" at bounding box center [404, 1052] width 794 height 15
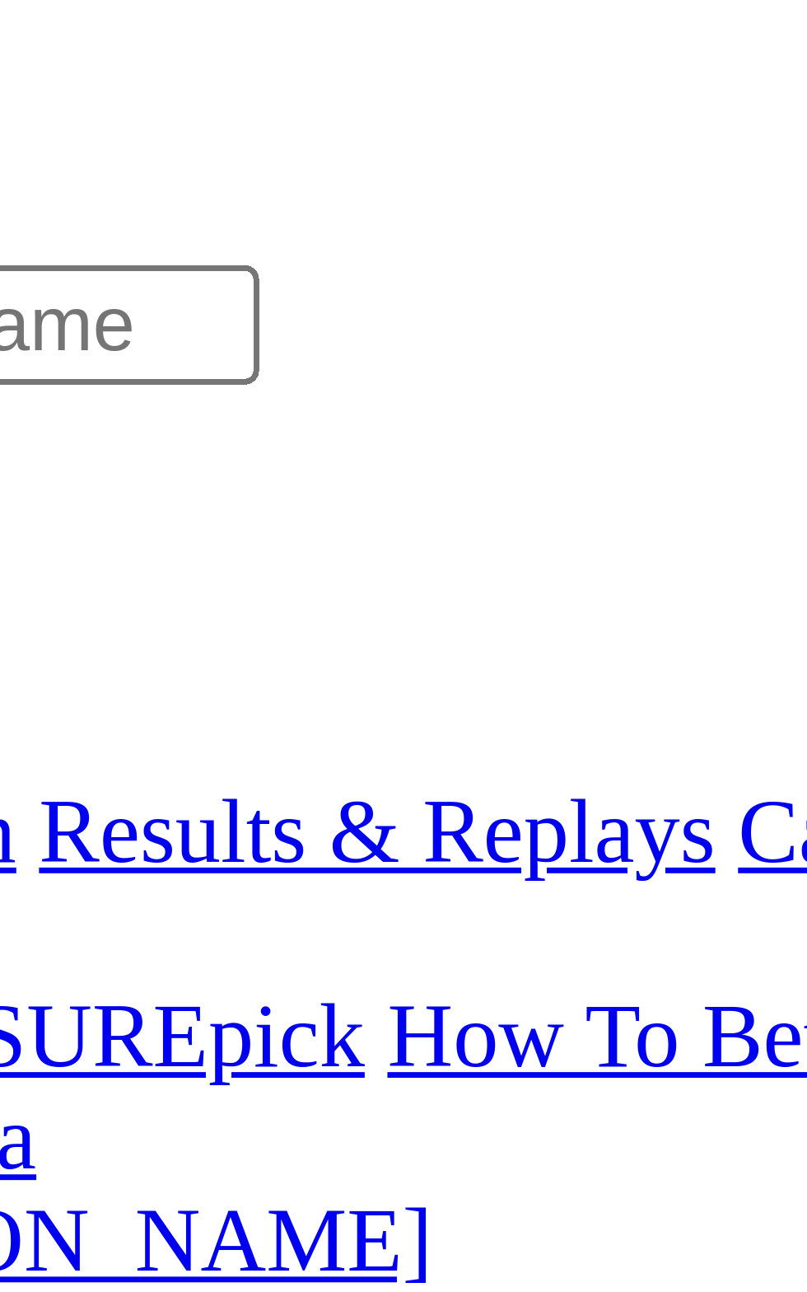
scroll to position [6, 0]
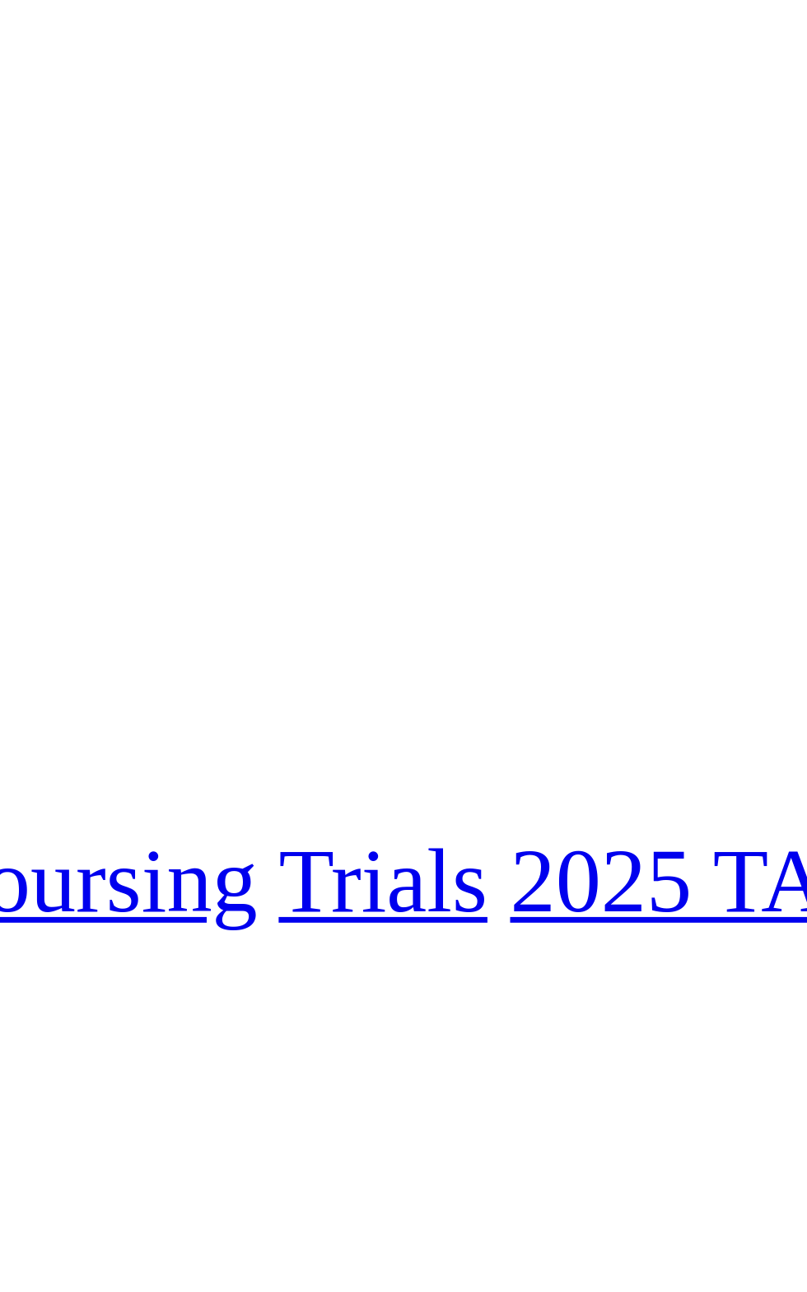
click at [508, 683] on div "R8 2m" at bounding box center [404, 690] width 794 height 15
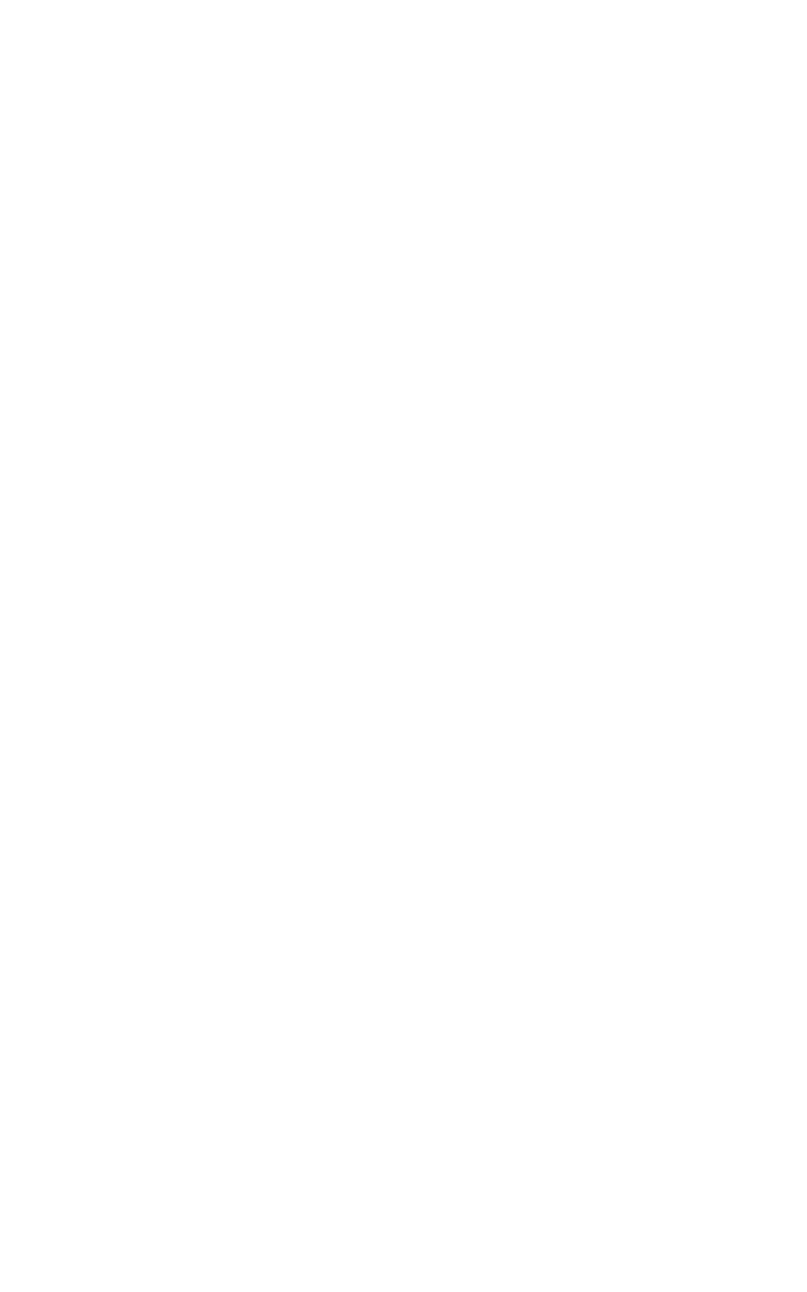
click at [55, 718] on span "16m" at bounding box center [43, 725] width 23 height 14
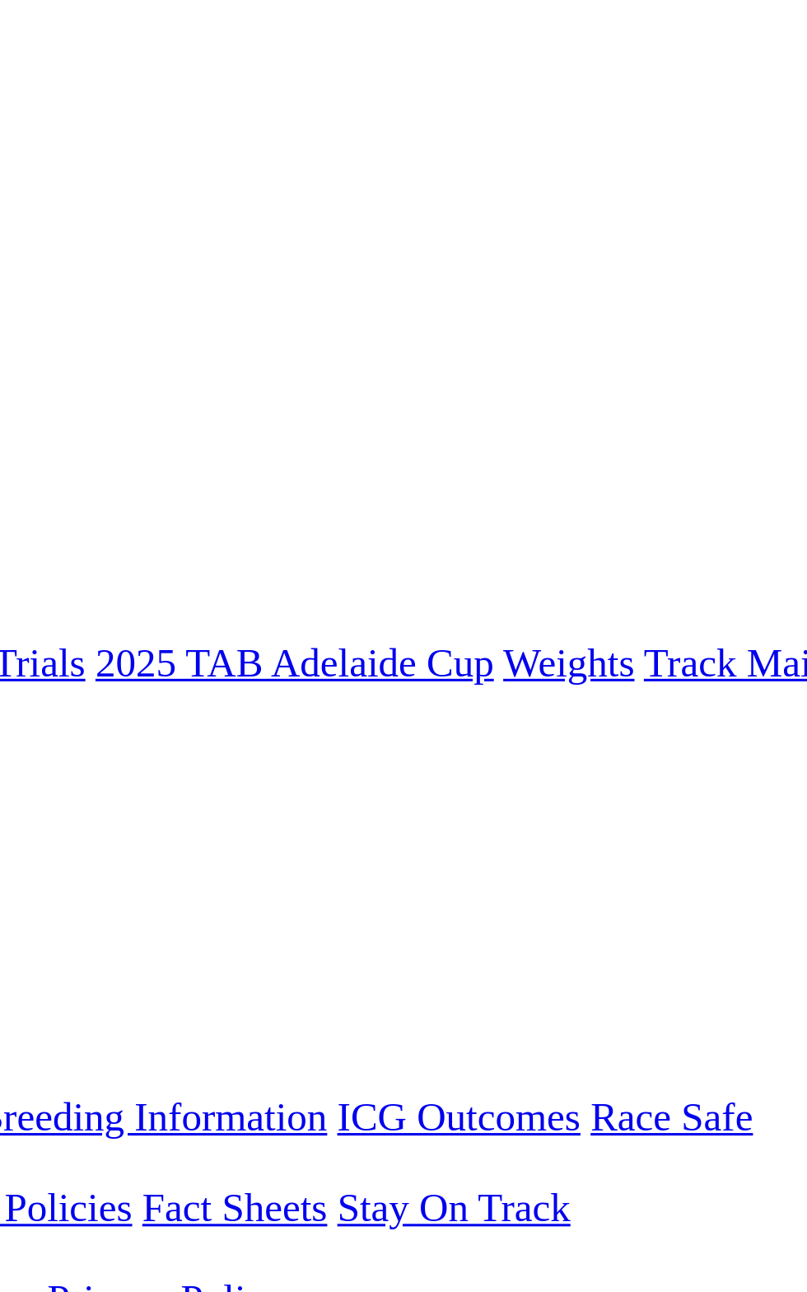
click at [82, 822] on button "Download" at bounding box center [44, 832] width 75 height 21
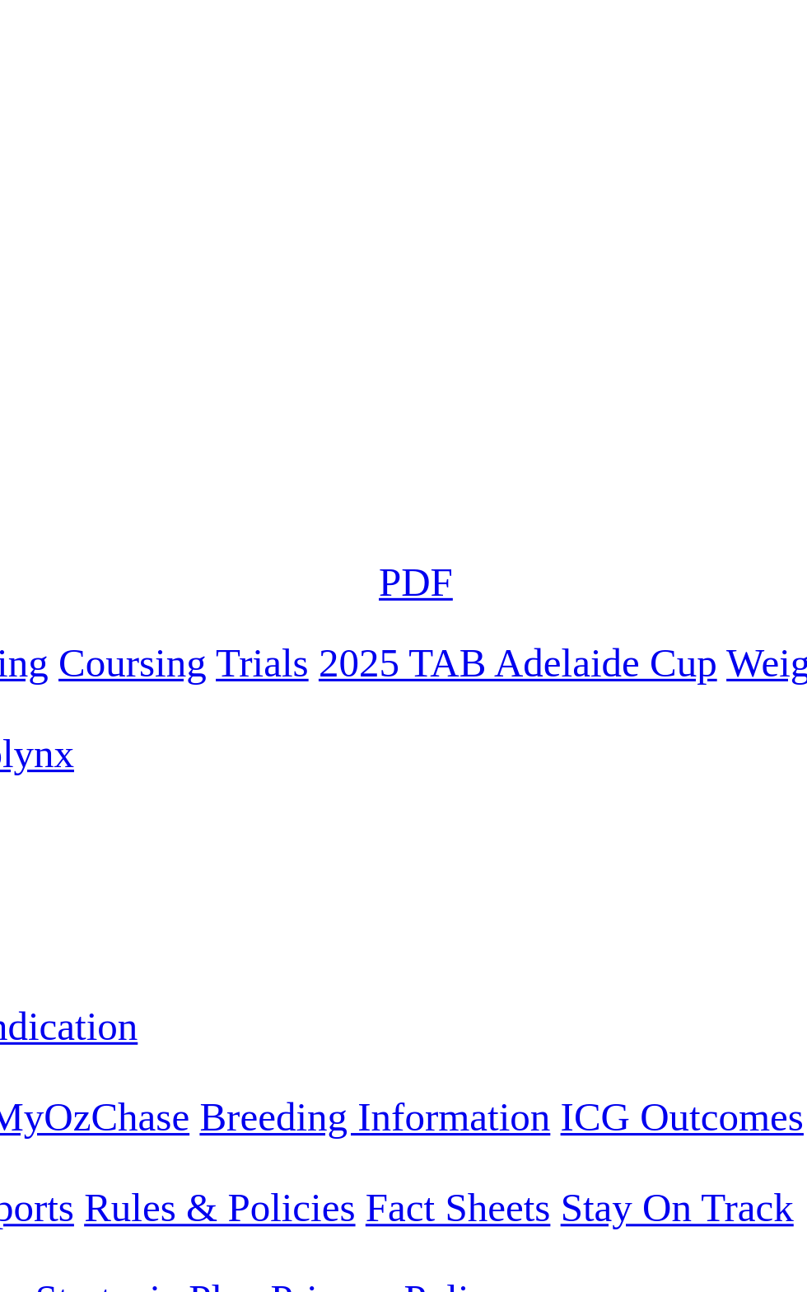
click at [511, 689] on div "R8 4 7 6 5" at bounding box center [404, 696] width 794 height 15
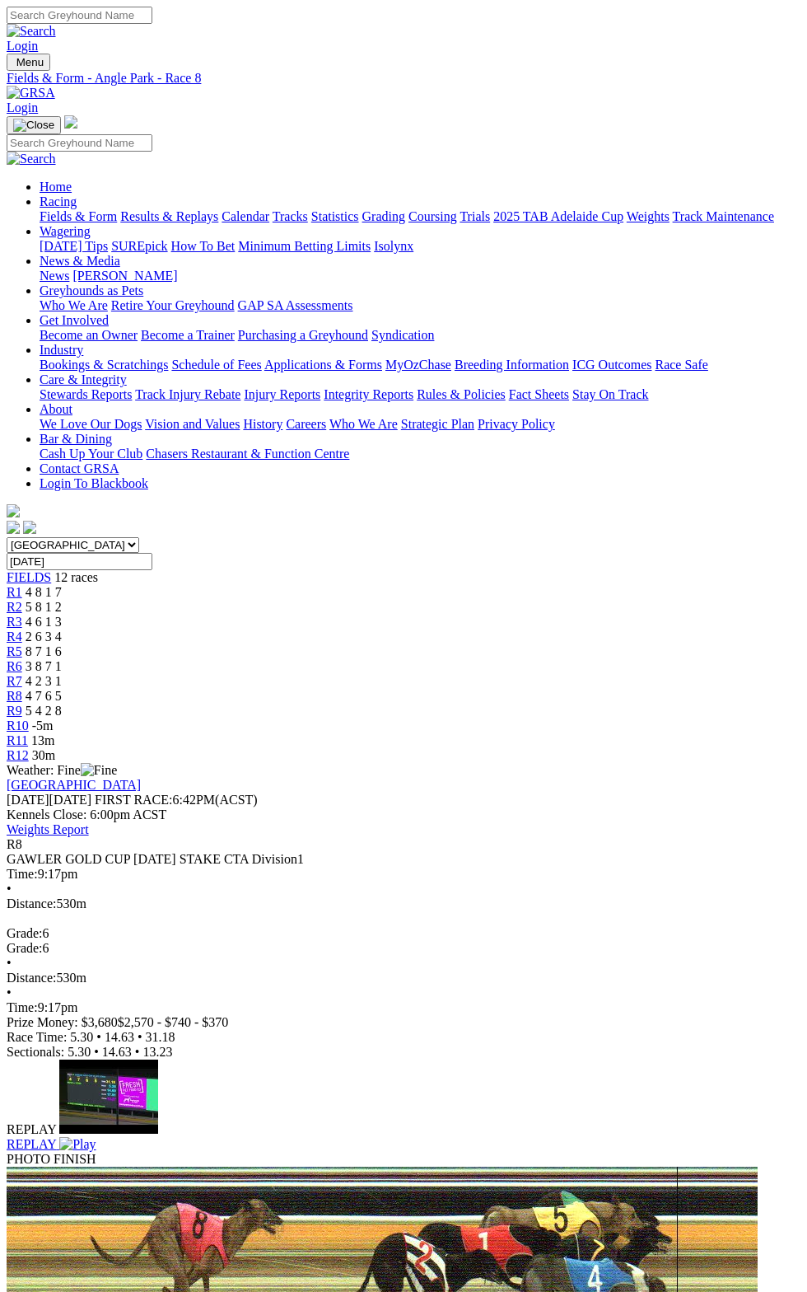
scroll to position [44, 0]
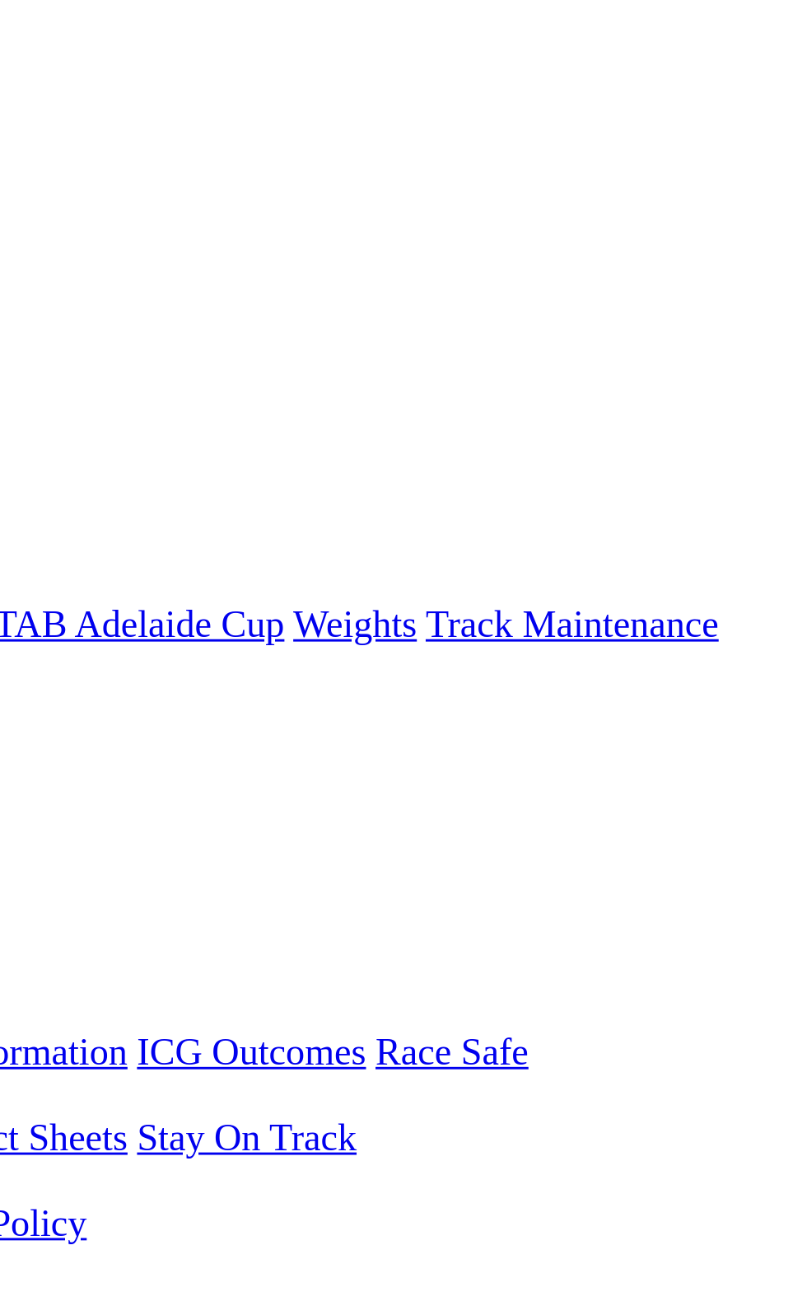
click at [560, 704] on div "R9 5 4 2 8" at bounding box center [404, 711] width 794 height 15
